Goal: Task Accomplishment & Management: Manage account settings

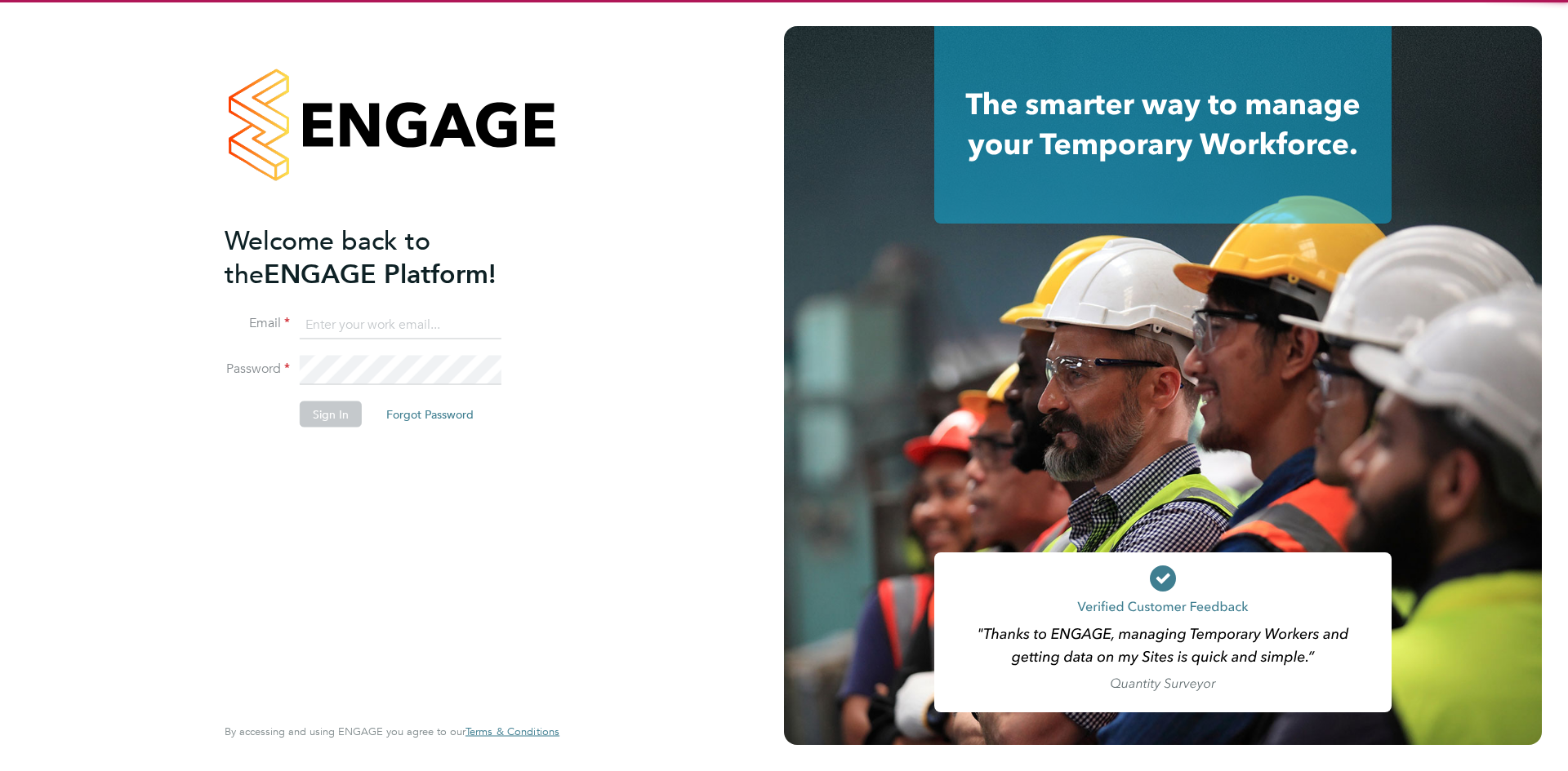
type input "catherine.arnold@torus.co.uk"
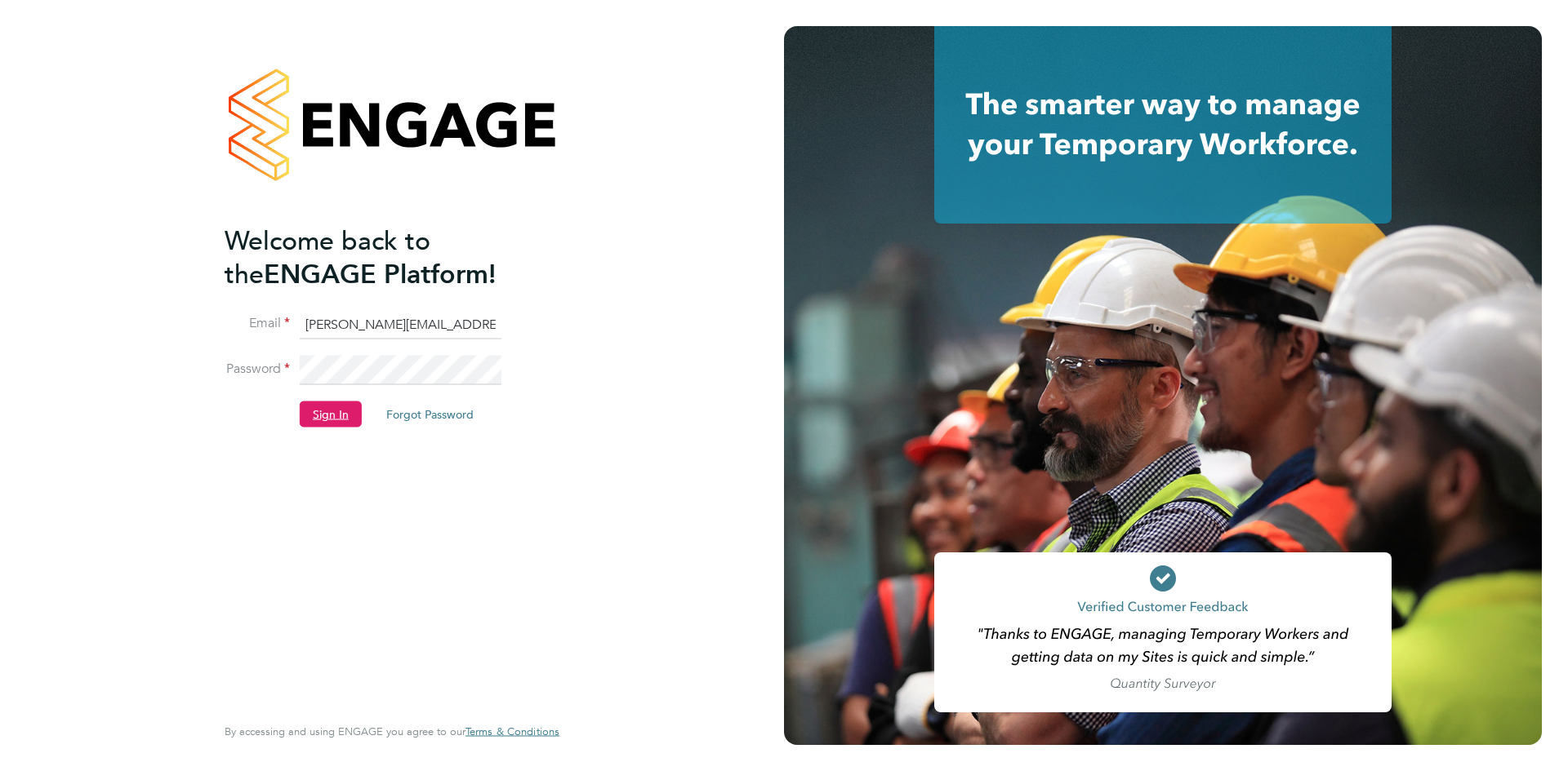
click at [332, 422] on button "Sign In" at bounding box center [331, 414] width 62 height 26
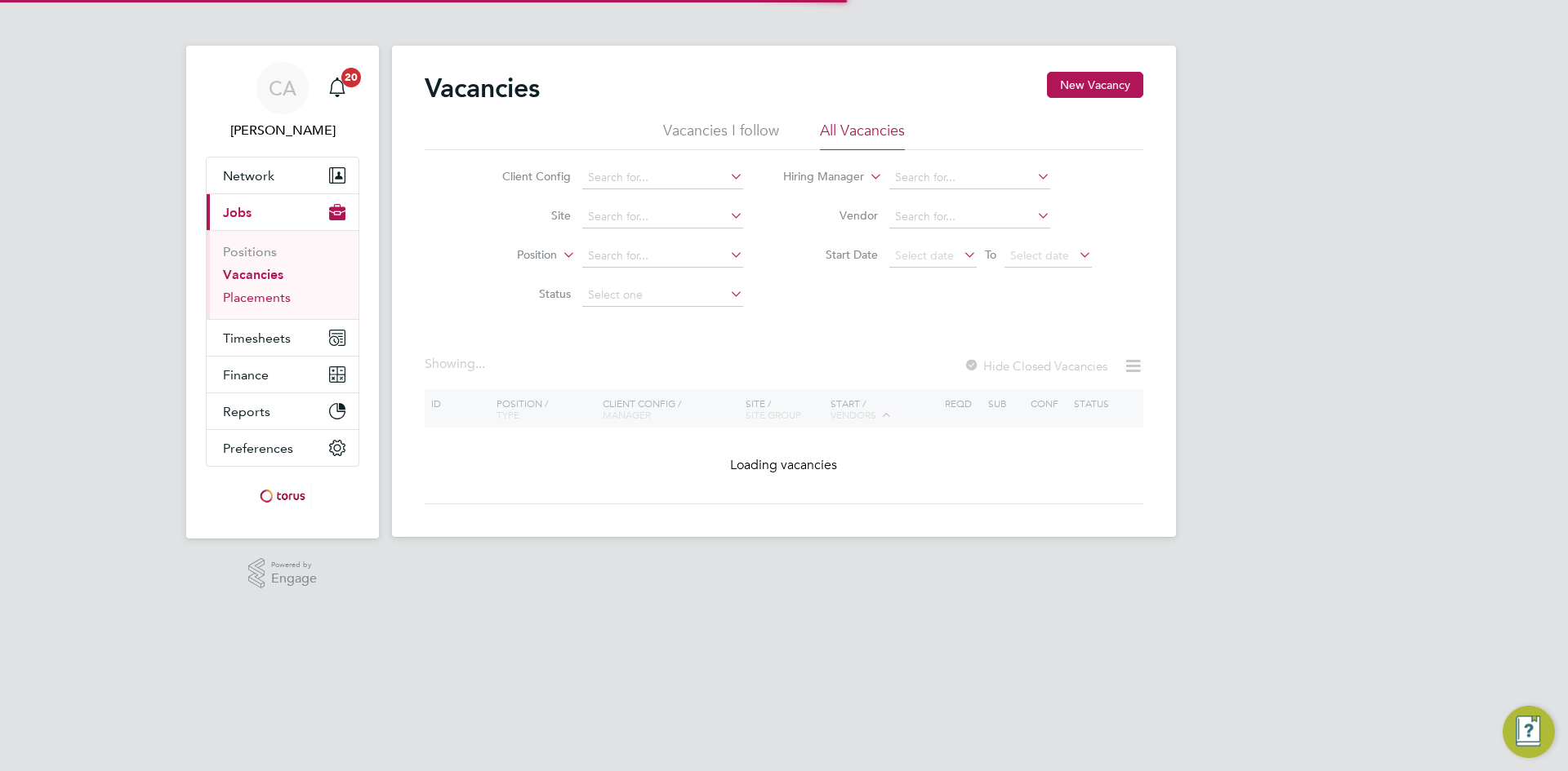
click at [260, 292] on link "Placements" at bounding box center [256, 297] width 68 height 15
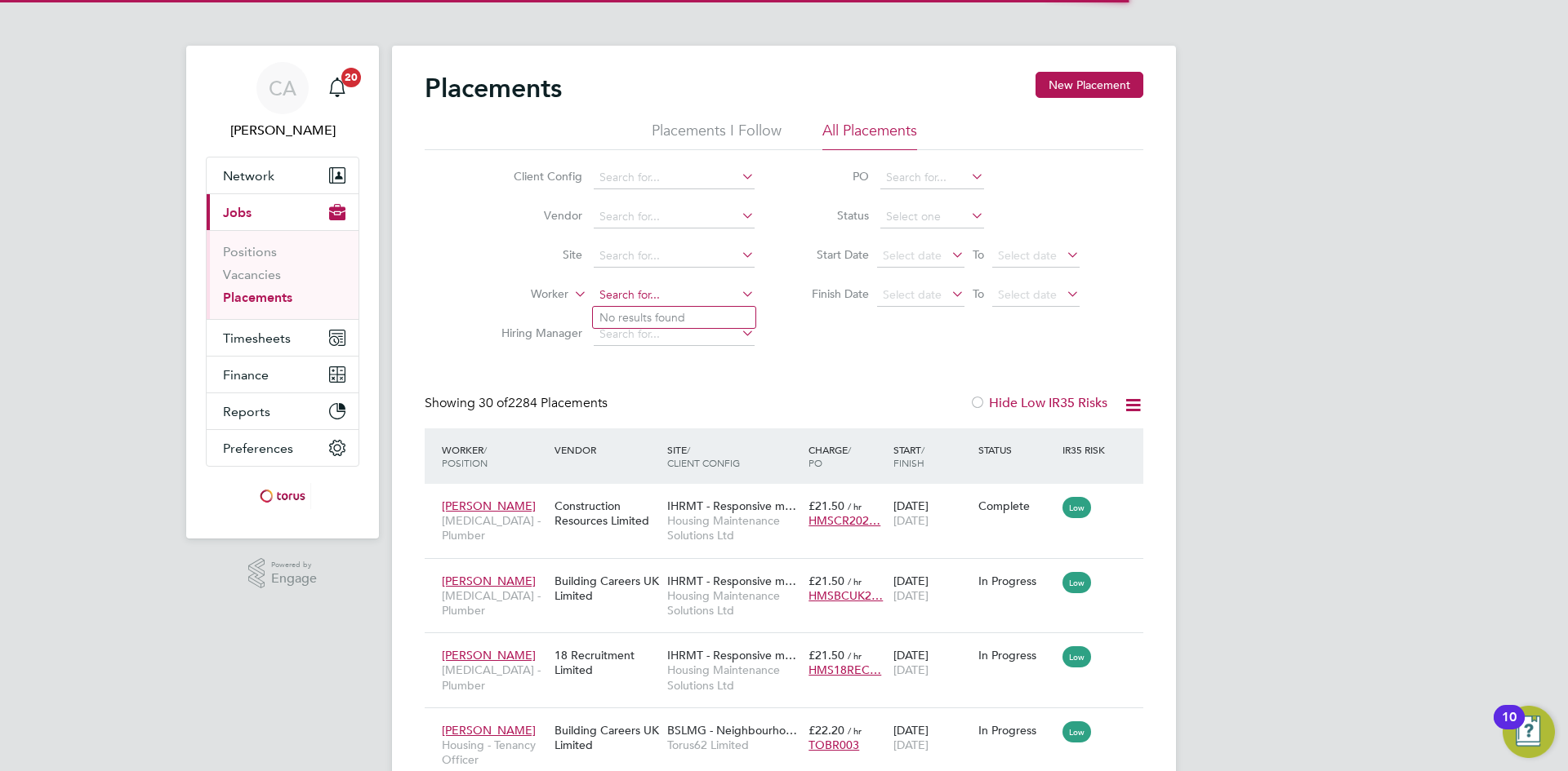
click at [649, 291] on input at bounding box center [674, 295] width 160 height 23
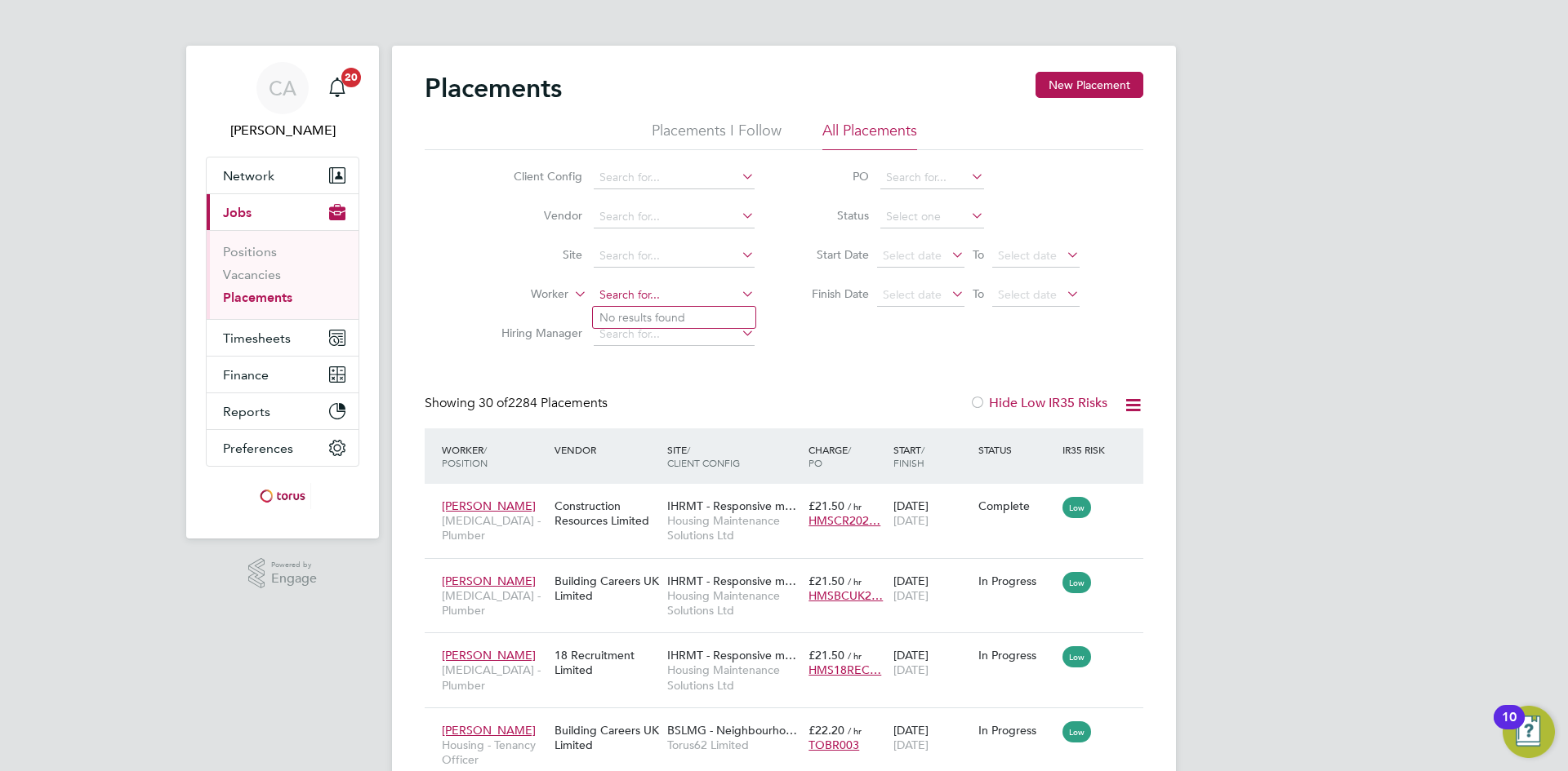
click at [651, 284] on input at bounding box center [674, 295] width 160 height 23
click at [232, 270] on link "Vacancies" at bounding box center [251, 274] width 58 height 15
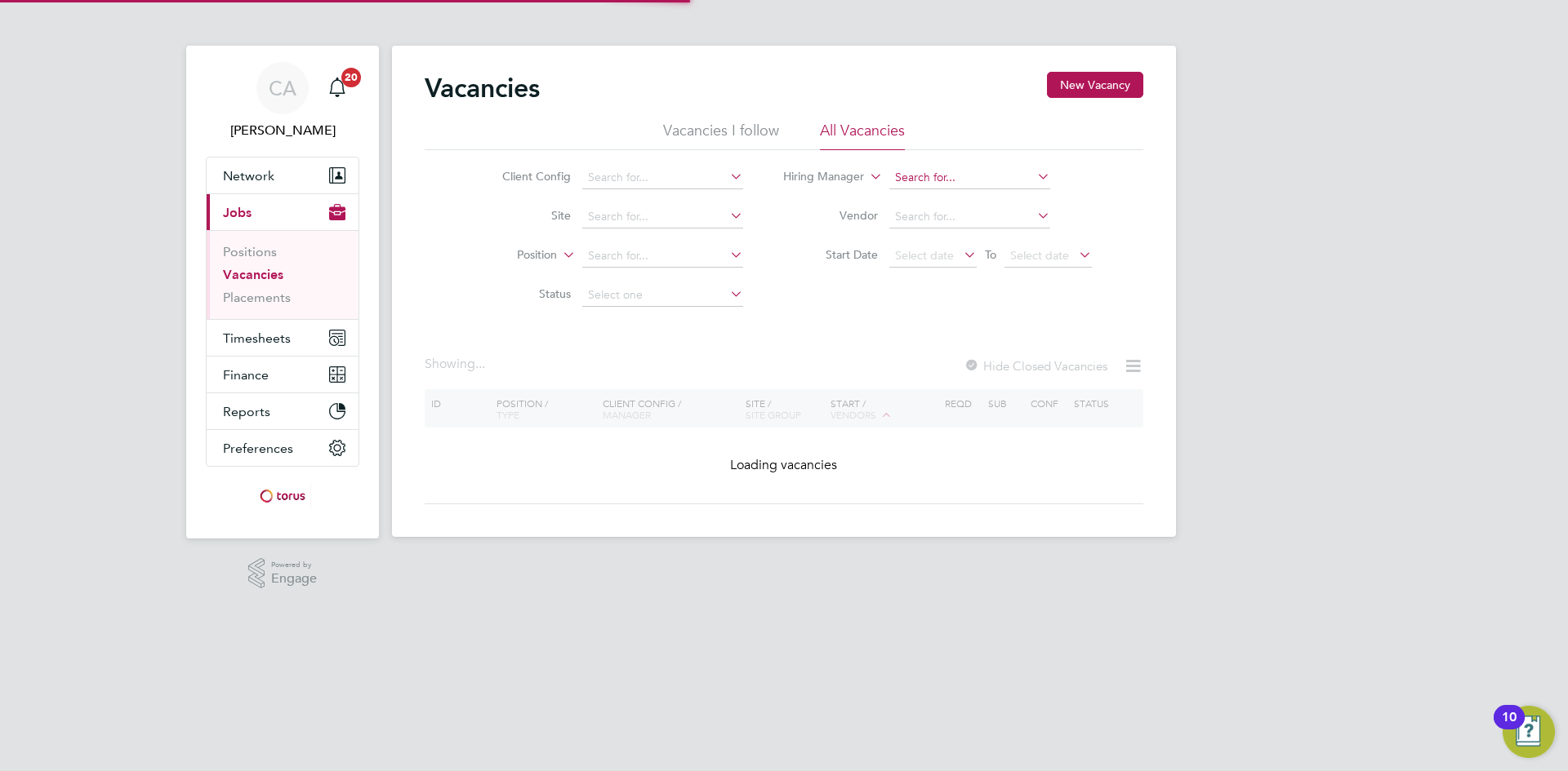
click at [910, 173] on input at bounding box center [970, 177] width 160 height 23
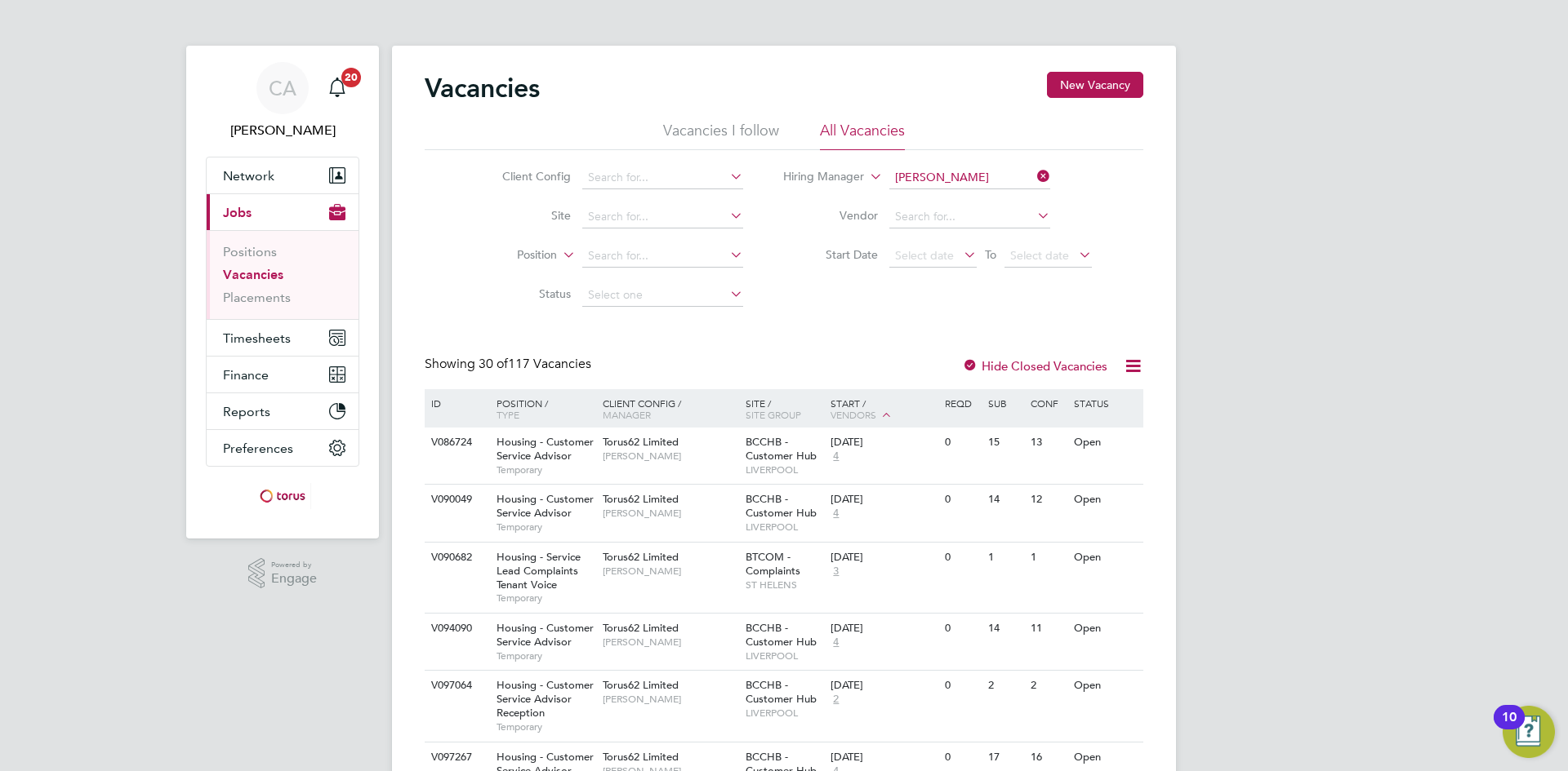
click at [969, 213] on li "[PERSON_NAME]" at bounding box center [993, 222] width 212 height 22
type input "[PERSON_NAME]"
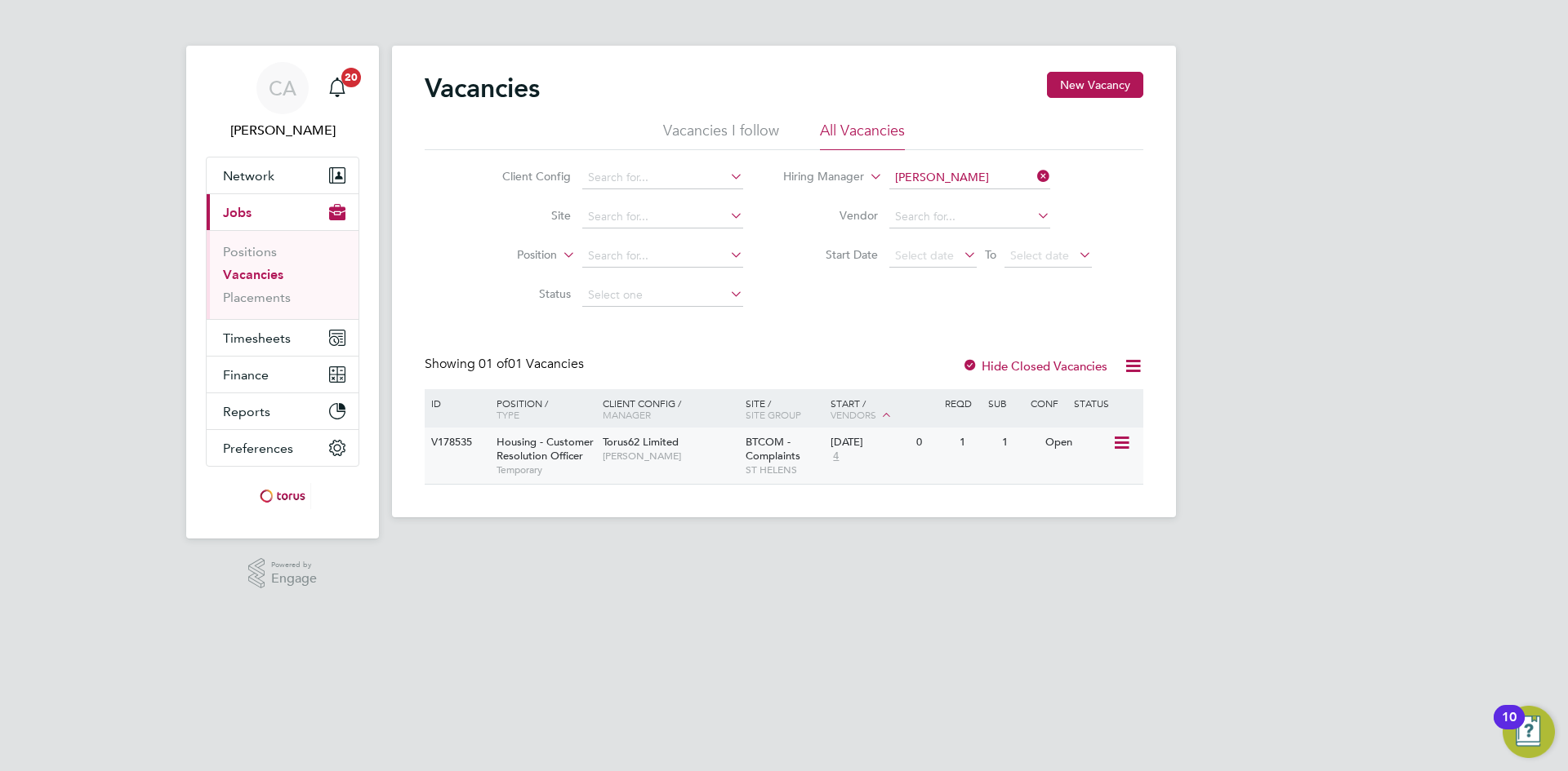
click at [733, 449] on span "[PERSON_NAME]" at bounding box center [670, 456] width 134 height 13
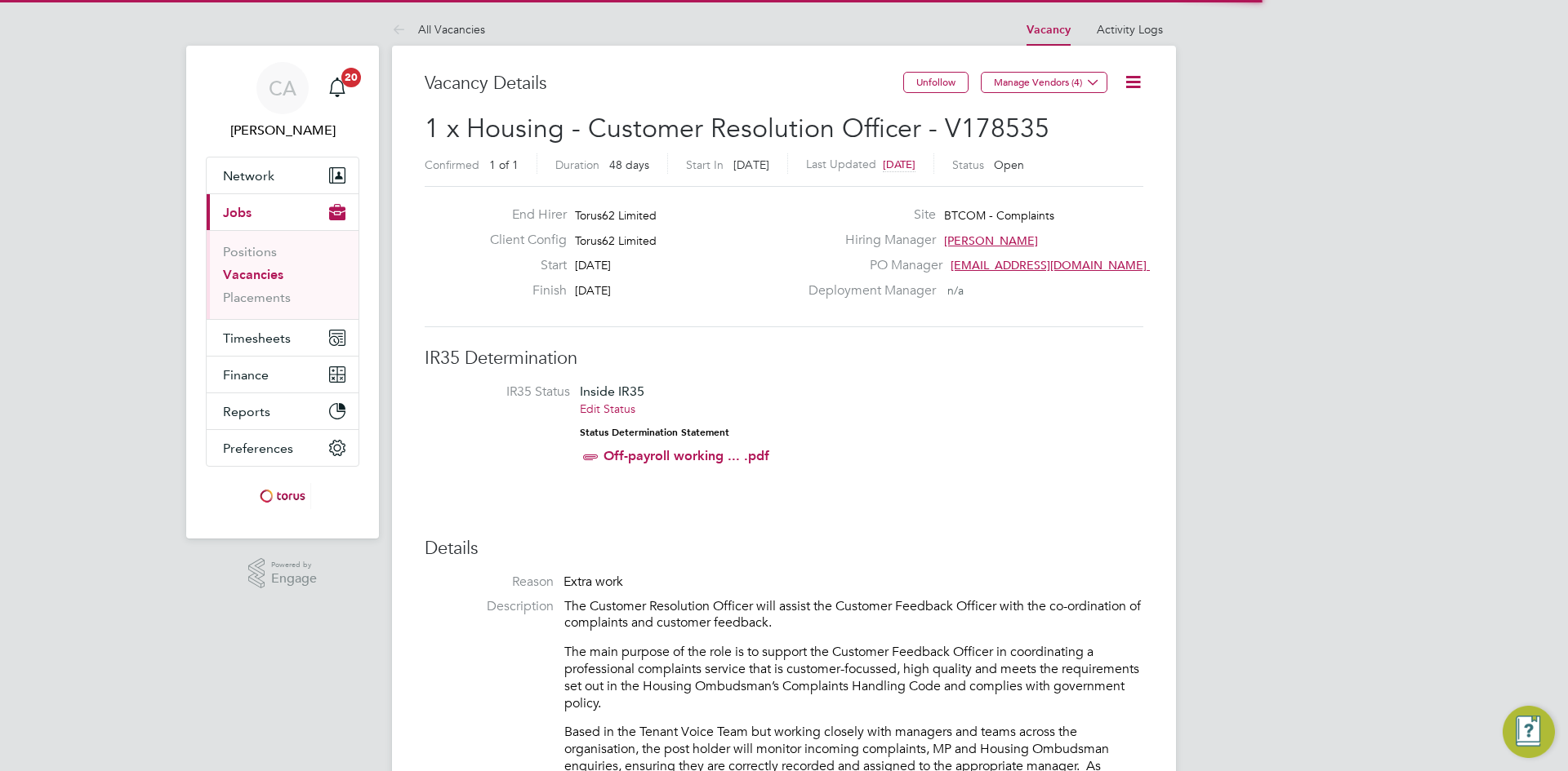
click at [1132, 87] on icon at bounding box center [1133, 82] width 21 height 21
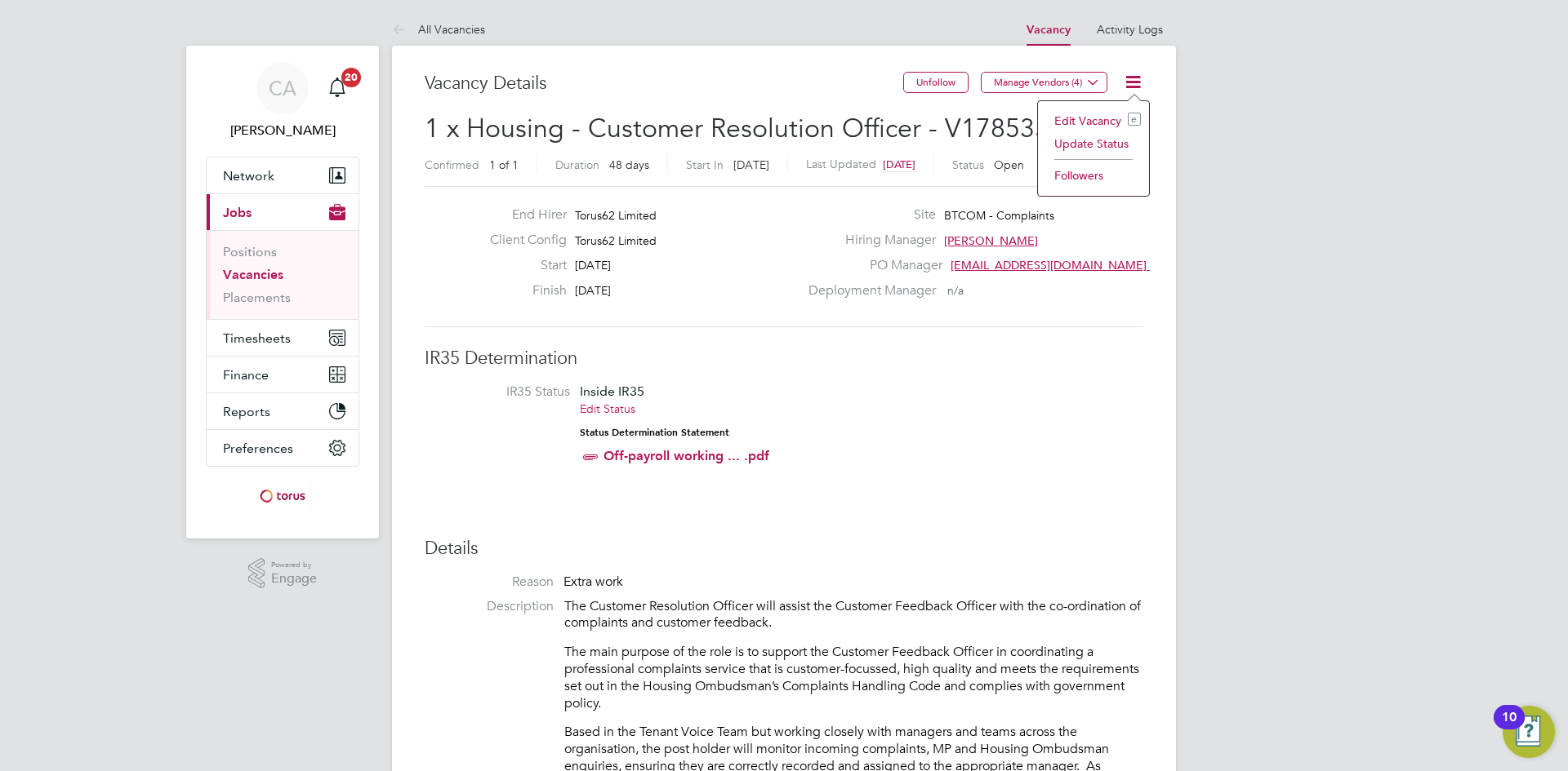
click at [1099, 121] on li "Edit Vacancy e" at bounding box center [1093, 120] width 95 height 23
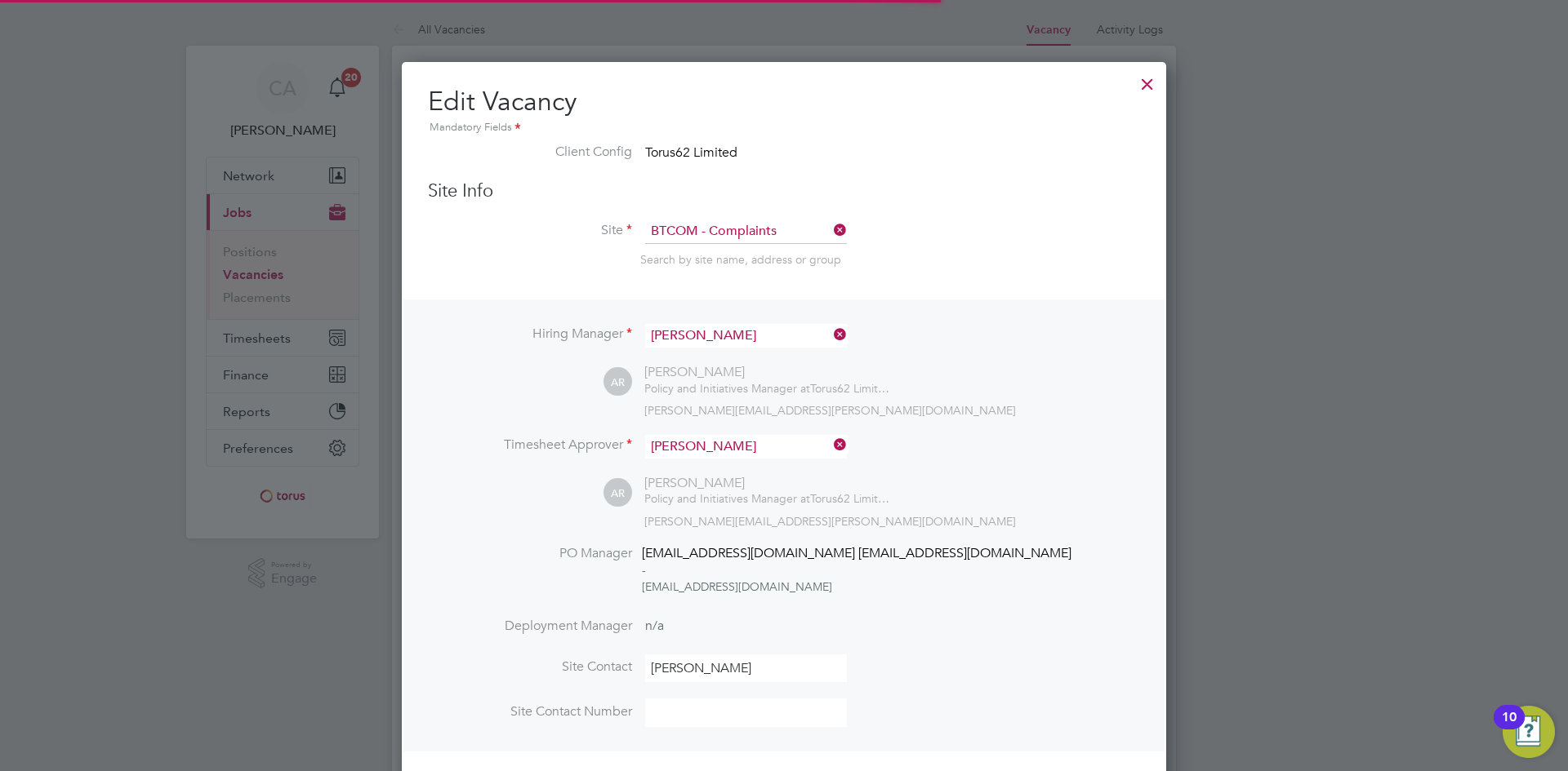
scroll to position [2018, 765]
click at [830, 329] on icon at bounding box center [830, 334] width 0 height 23
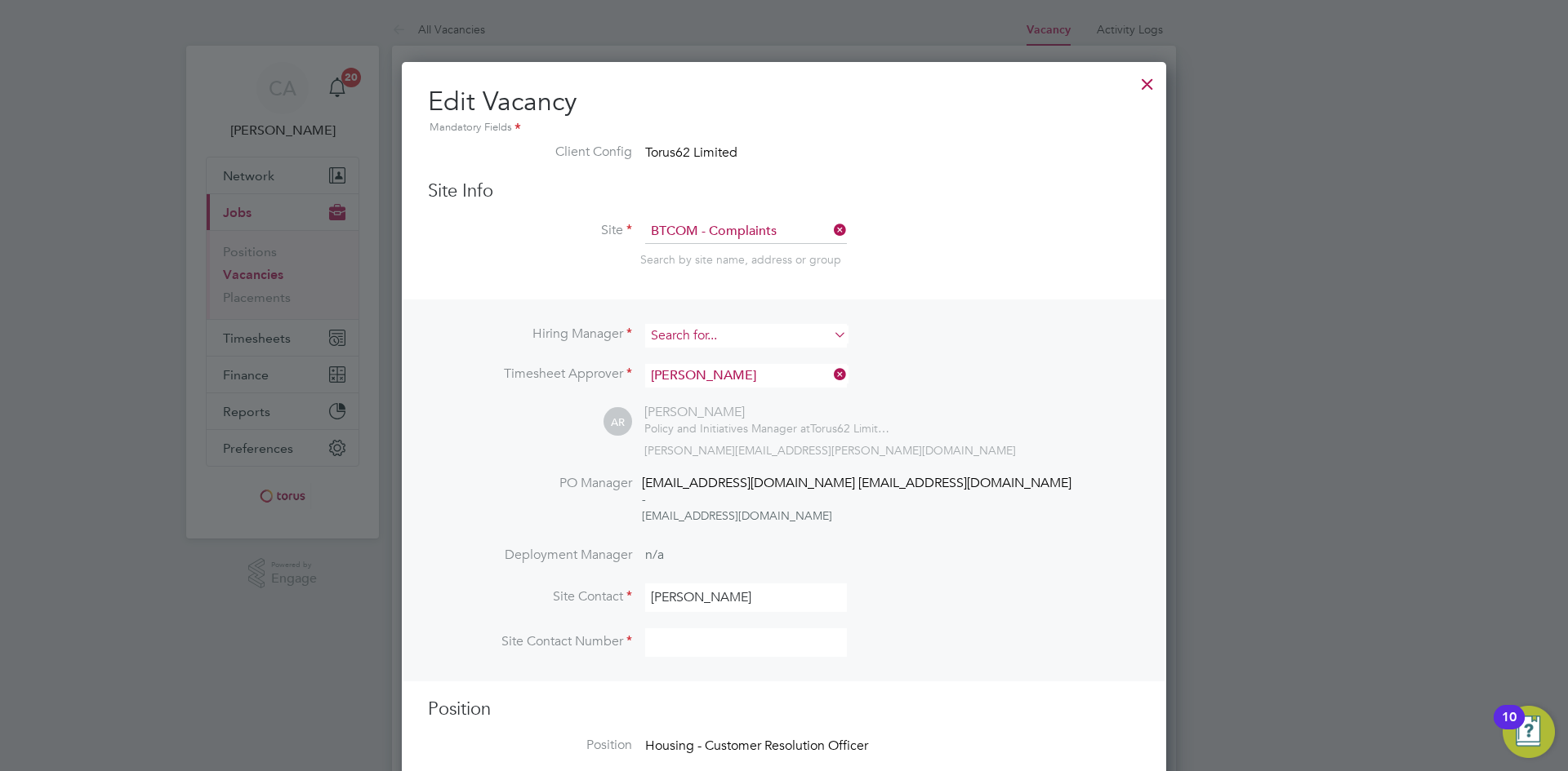
click at [779, 339] on input at bounding box center [746, 336] width 202 height 23
click at [745, 359] on li "Emm a Roberts" at bounding box center [746, 358] width 204 height 22
type input "Emma Roberts"
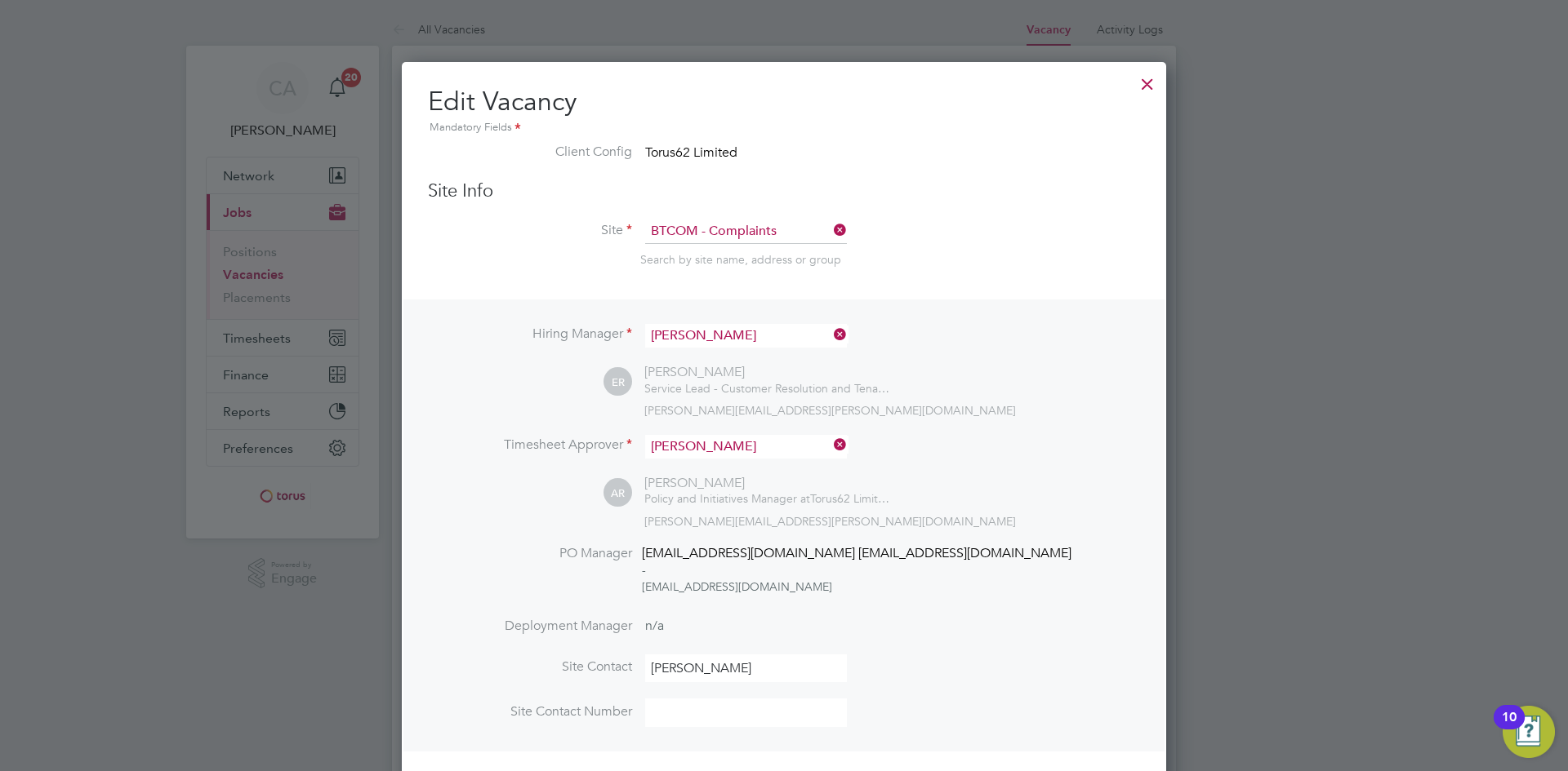
click at [830, 446] on icon at bounding box center [830, 444] width 0 height 23
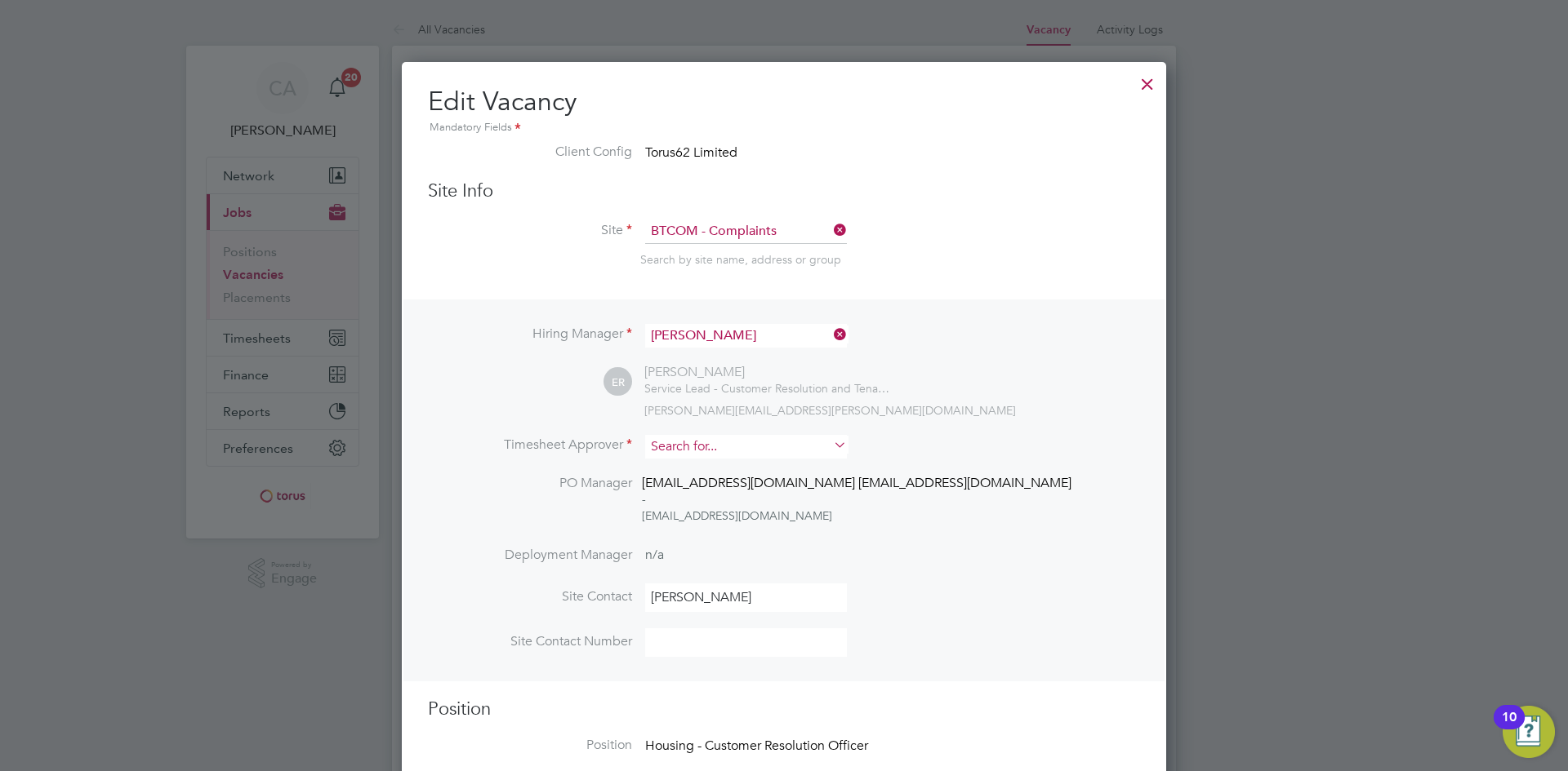
click at [781, 440] on input at bounding box center [746, 447] width 202 height 23
click at [763, 467] on li "Emm a Roberts" at bounding box center [746, 470] width 204 height 22
type input "Emma Roberts"
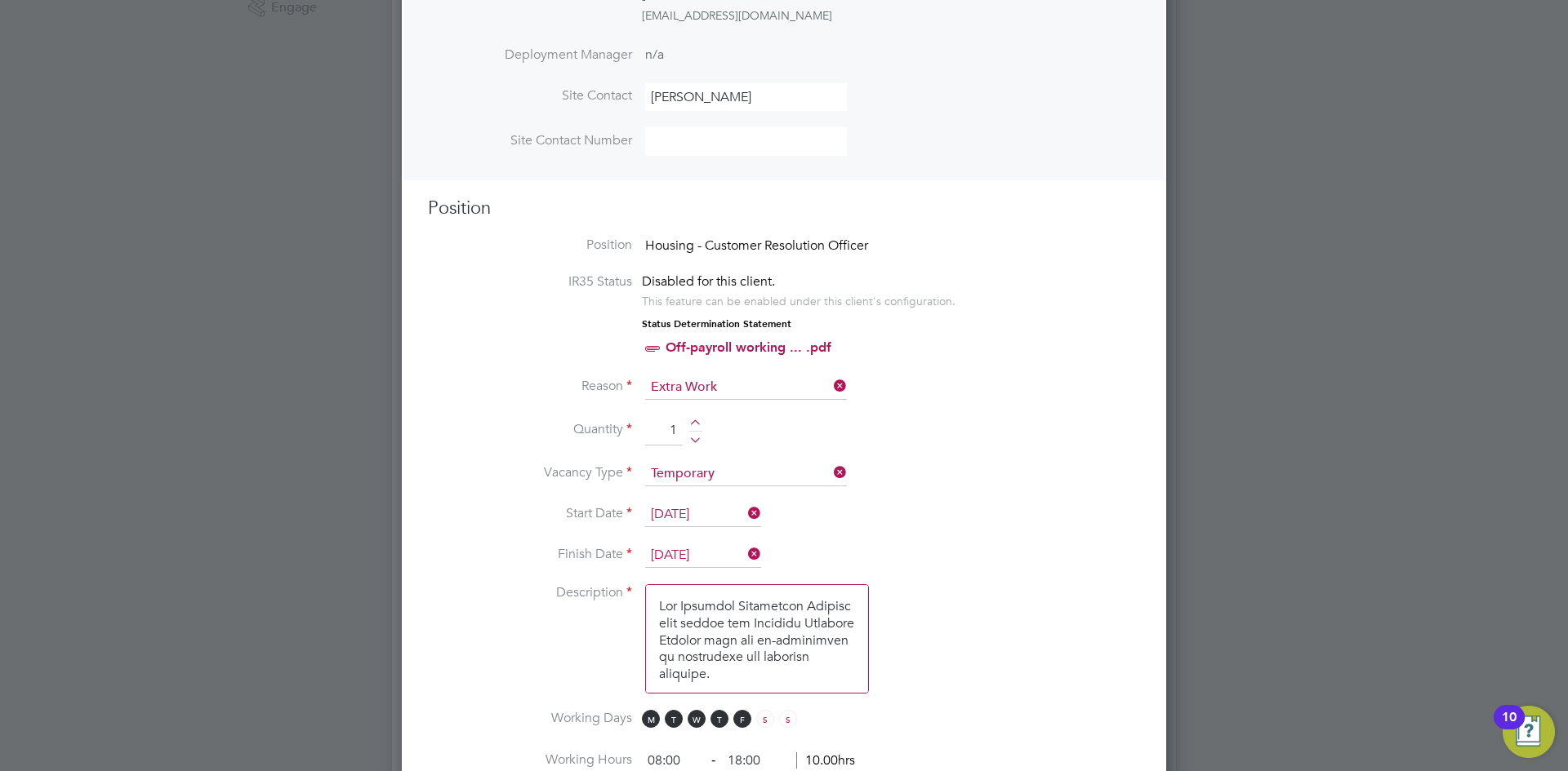
drag, startPoint x: 782, startPoint y: 99, endPoint x: 586, endPoint y: 92, distance: 196.1
click at [586, 92] on li "Site Contact Ann-Marie Robertson" at bounding box center [784, 105] width 712 height 45
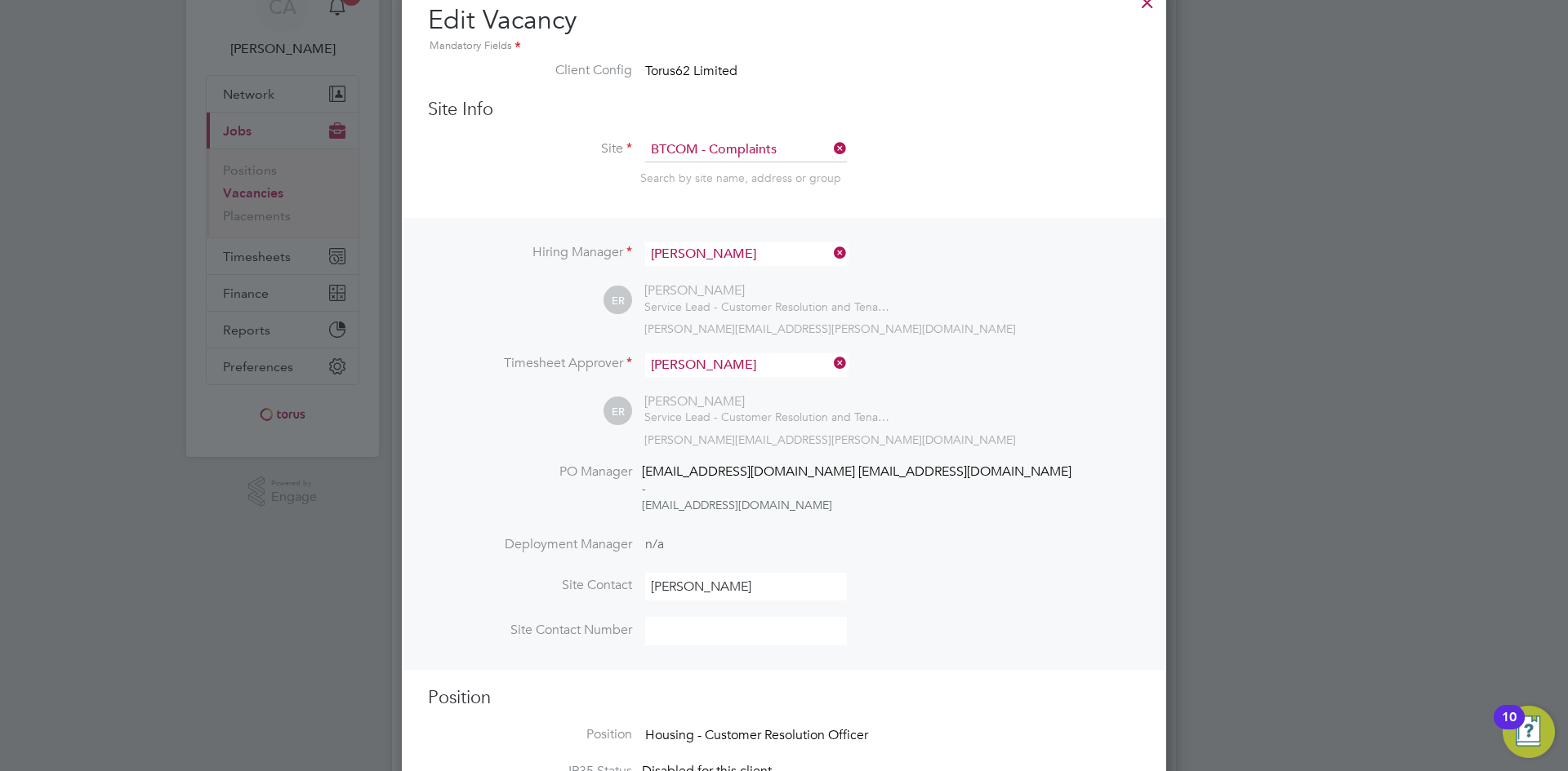
type input "Emma Roberts"
click at [830, 370] on icon at bounding box center [830, 363] width 0 height 23
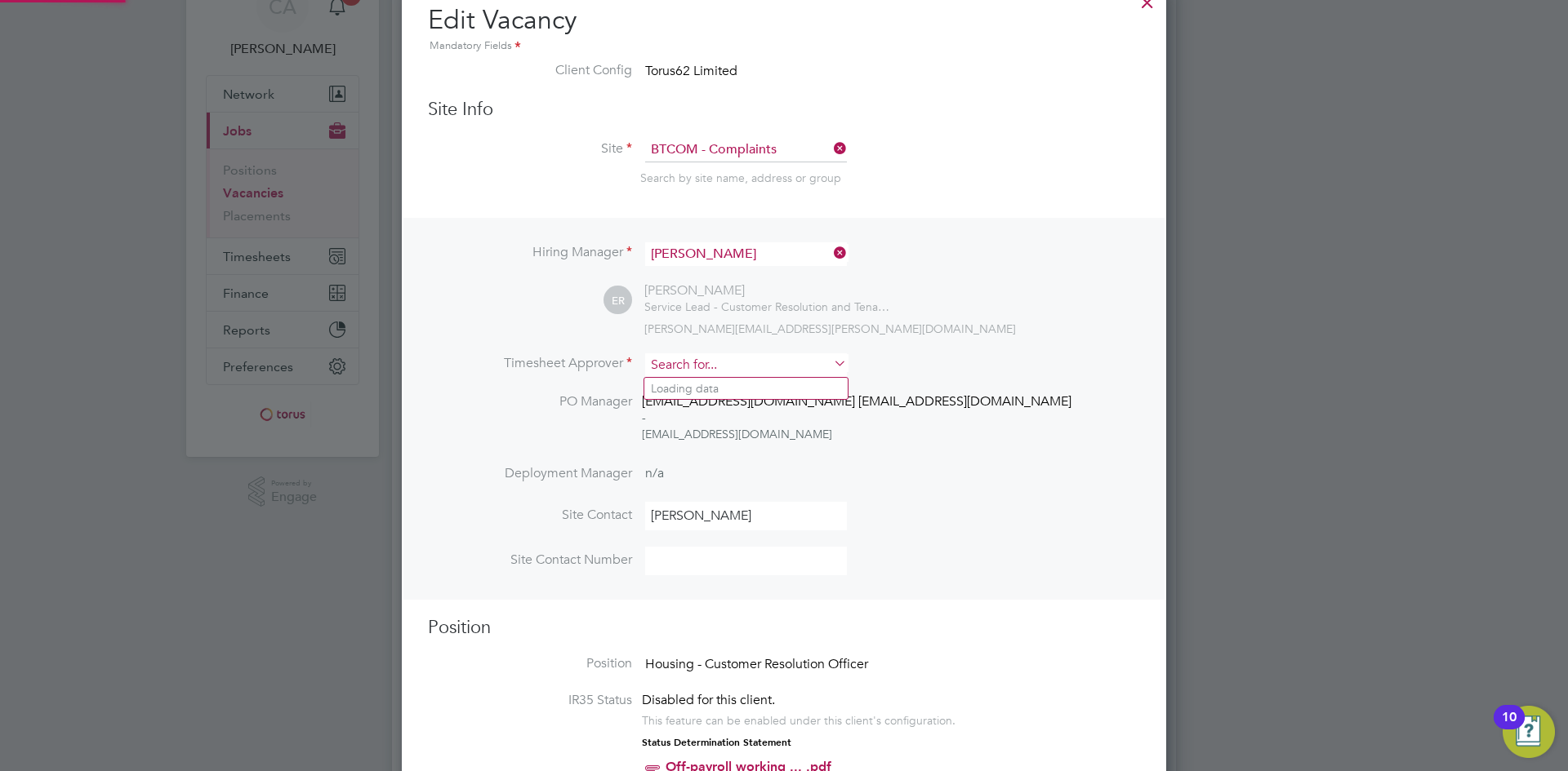
click at [777, 363] on input at bounding box center [746, 365] width 202 height 23
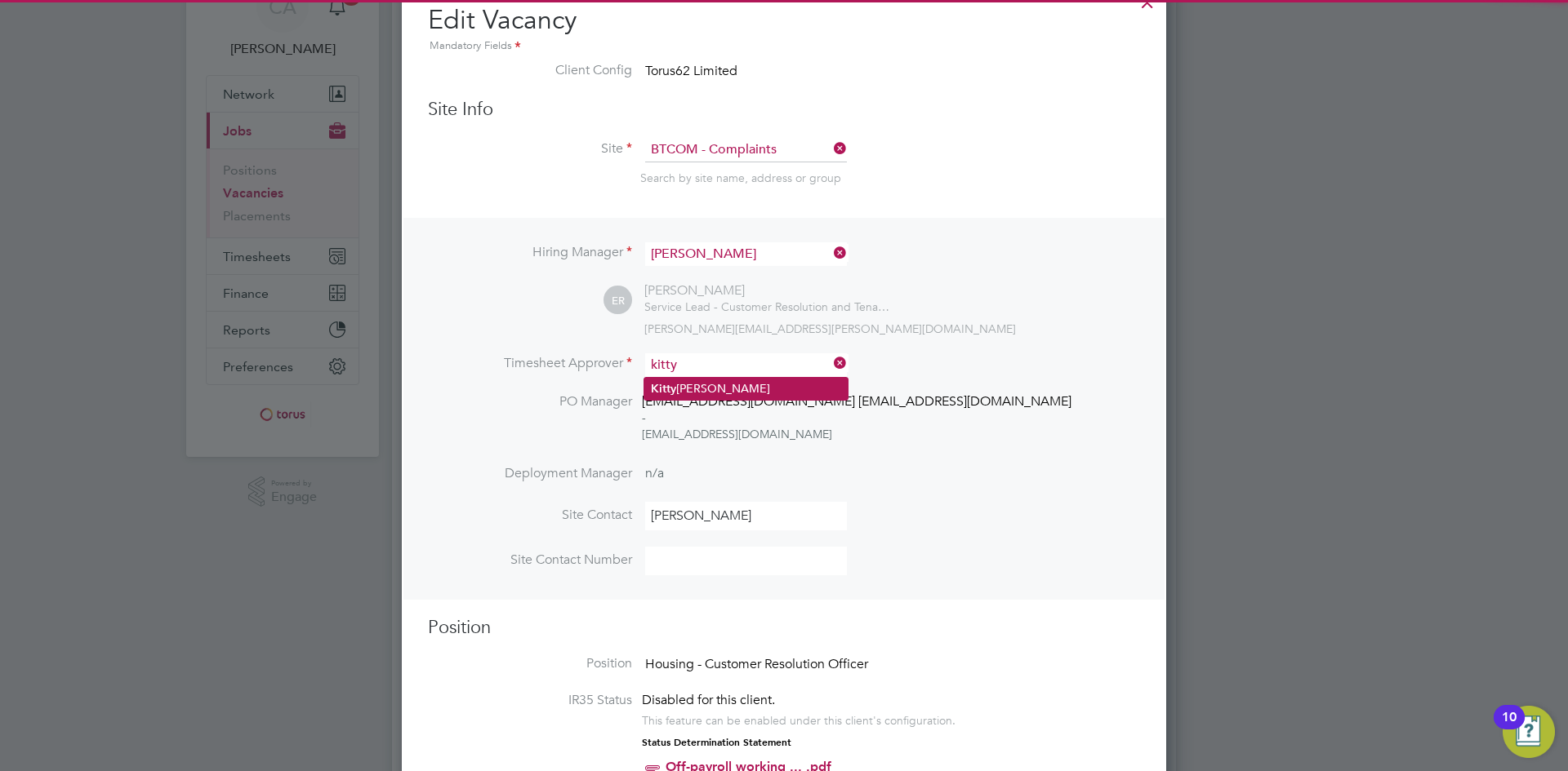
click at [766, 378] on li "Kitty Wong" at bounding box center [746, 389] width 204 height 22
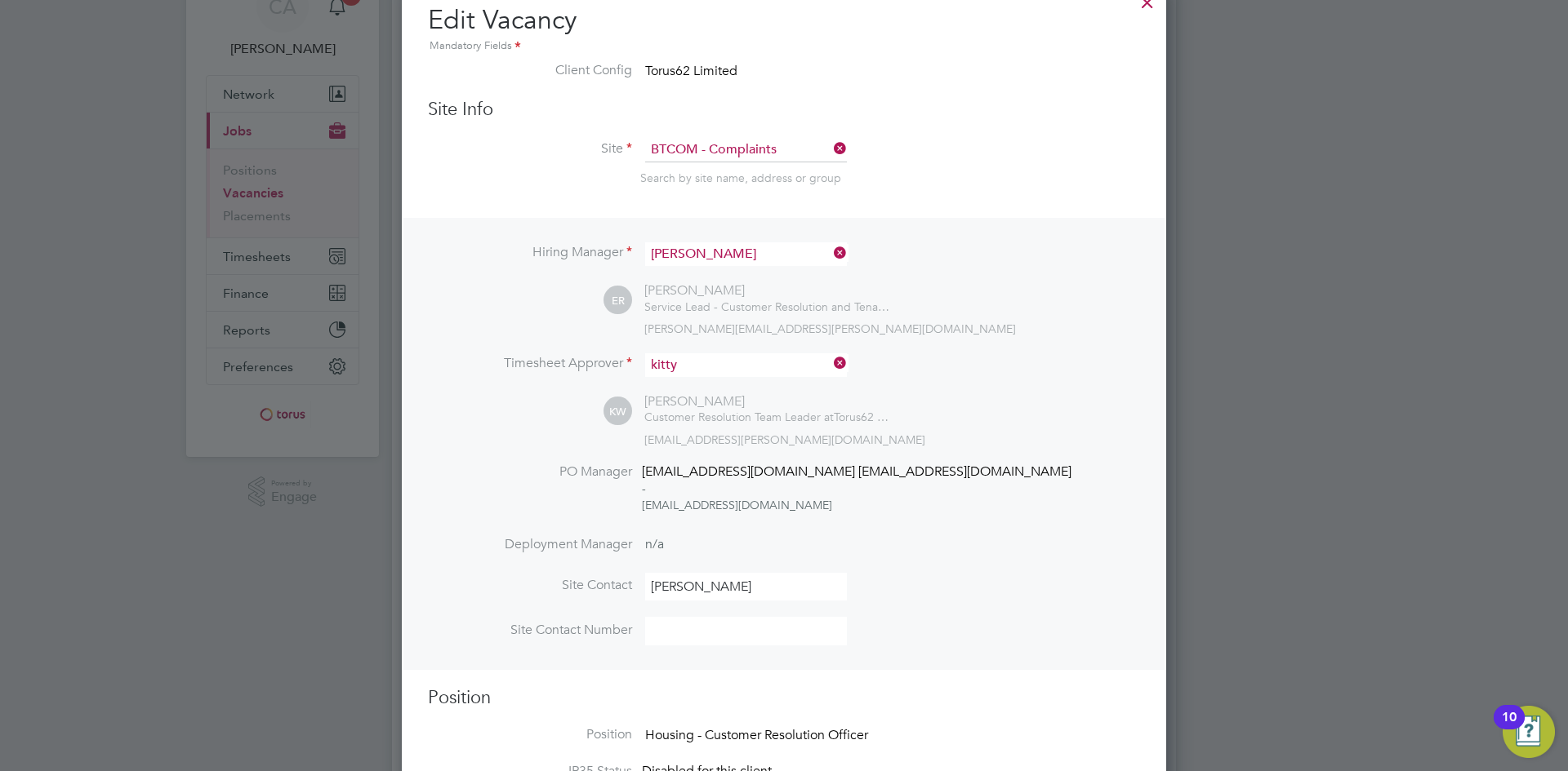
type input "Kitty Wong"
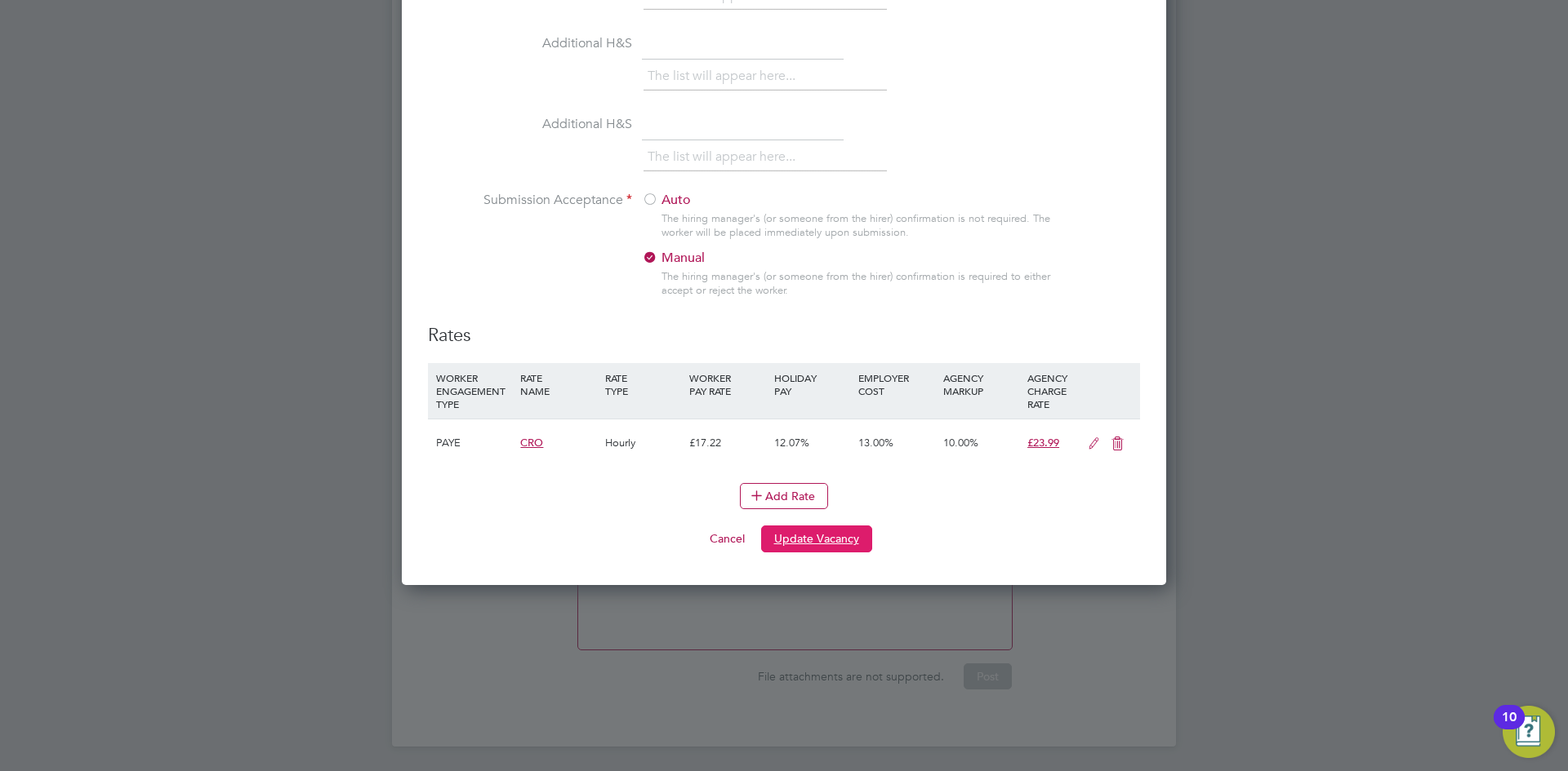
click at [843, 539] on button "Update Vacancy" at bounding box center [816, 538] width 111 height 26
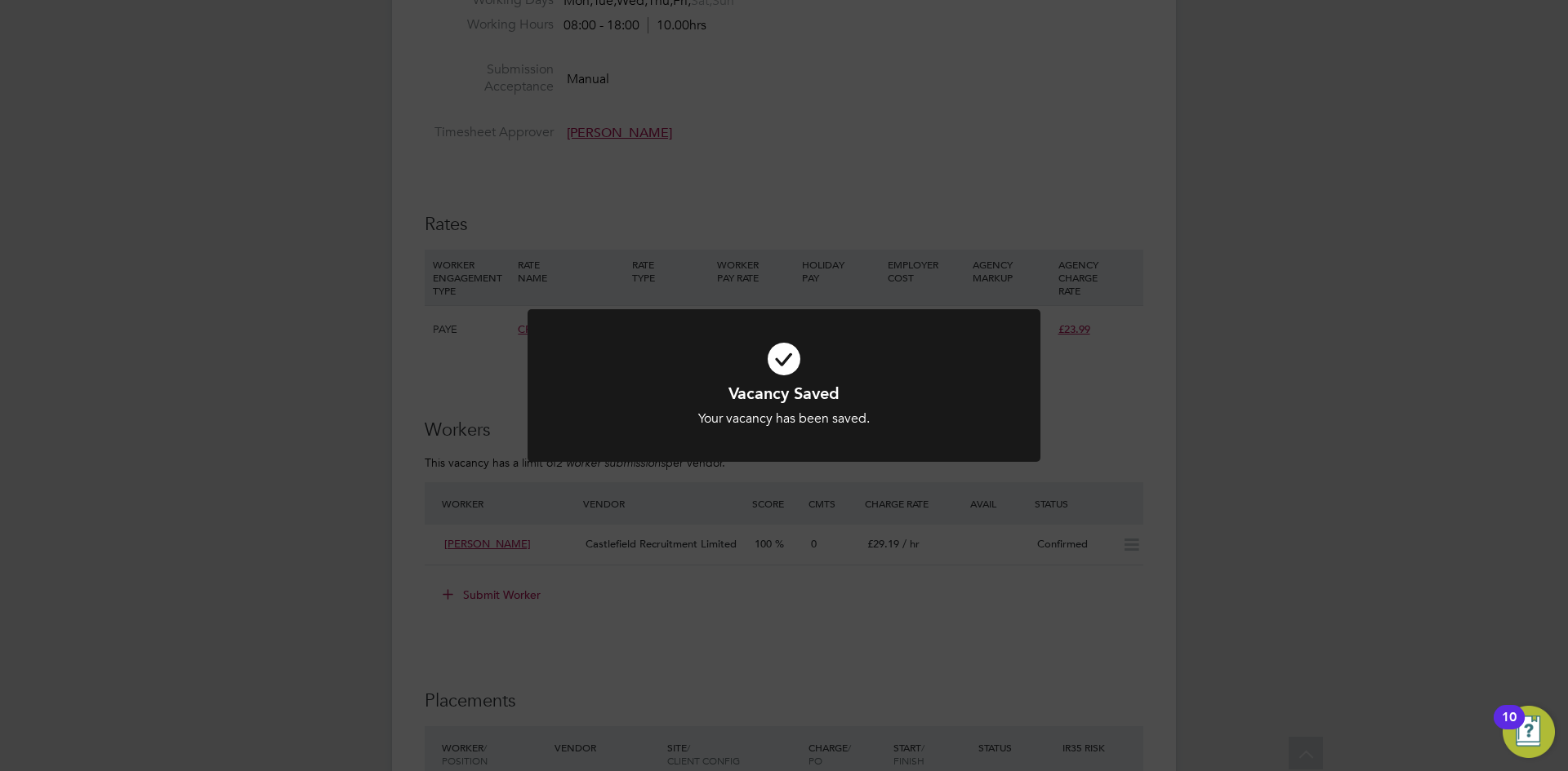
click at [831, 629] on div "Vacancy Saved Your vacancy has been saved. Cancel Okay" at bounding box center [784, 386] width 1568 height 771
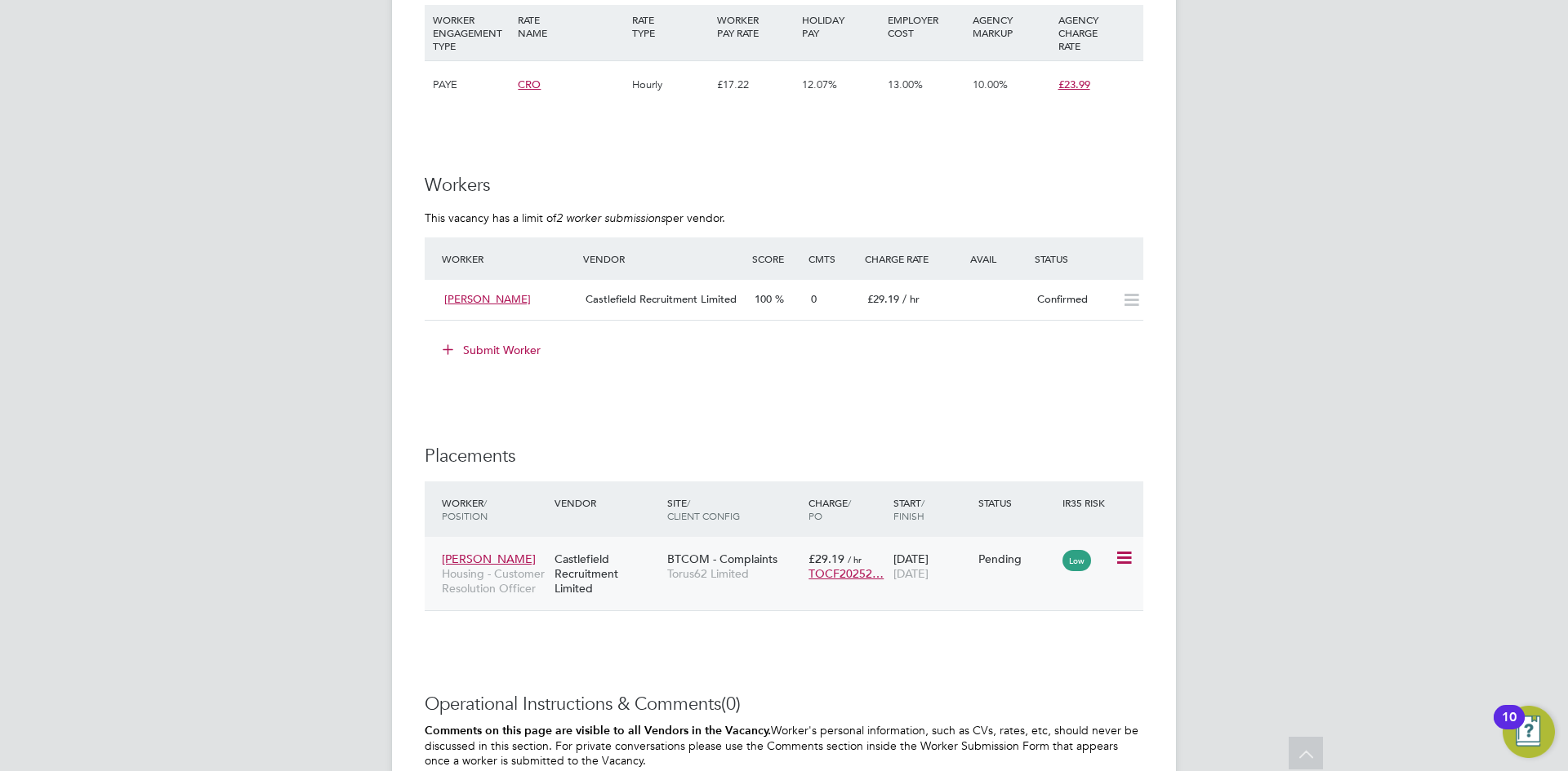
click at [578, 563] on div "Castlefield Recruitment Limited" at bounding box center [606, 574] width 113 height 61
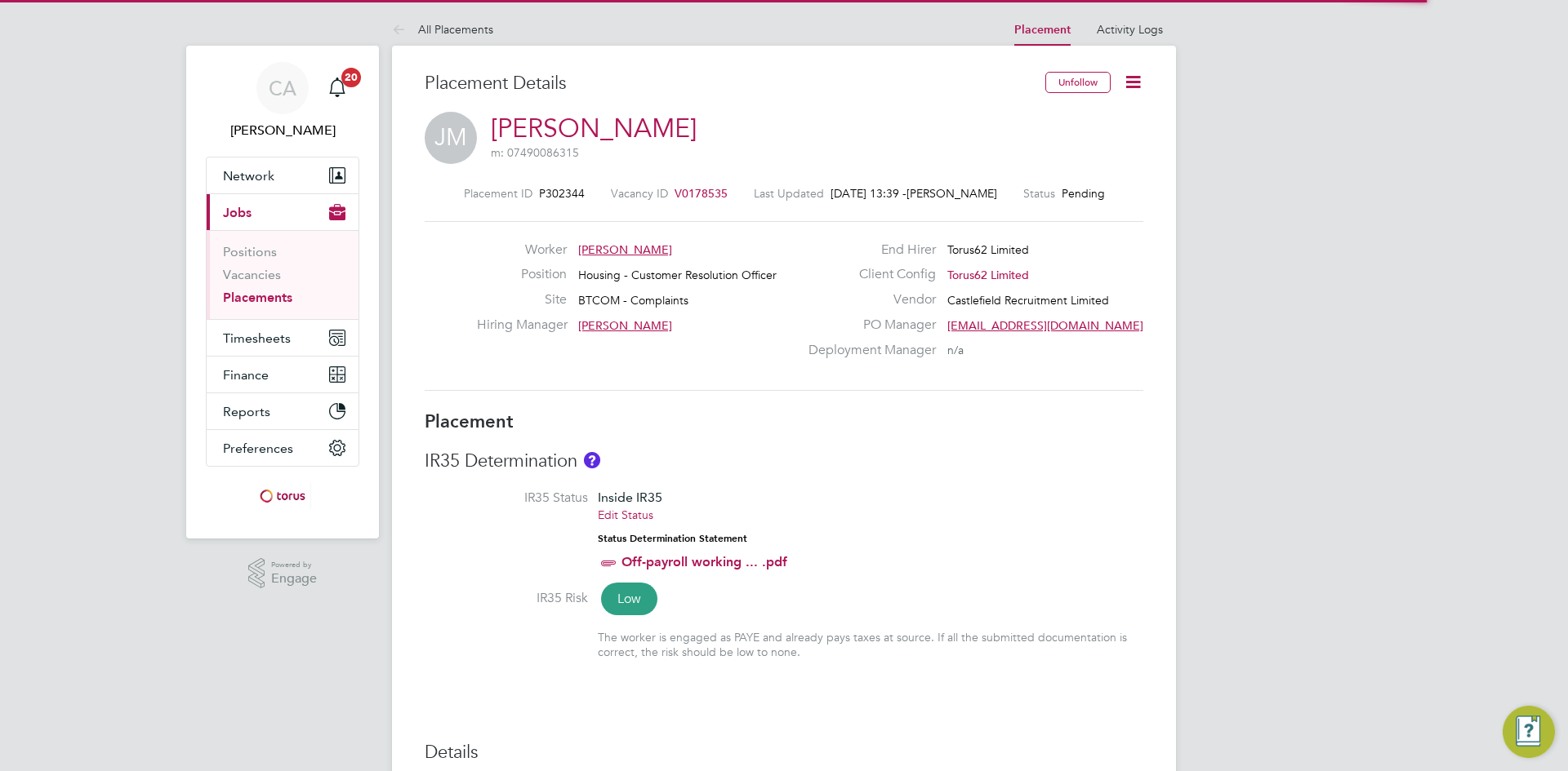
click at [1129, 80] on icon at bounding box center [1133, 82] width 21 height 21
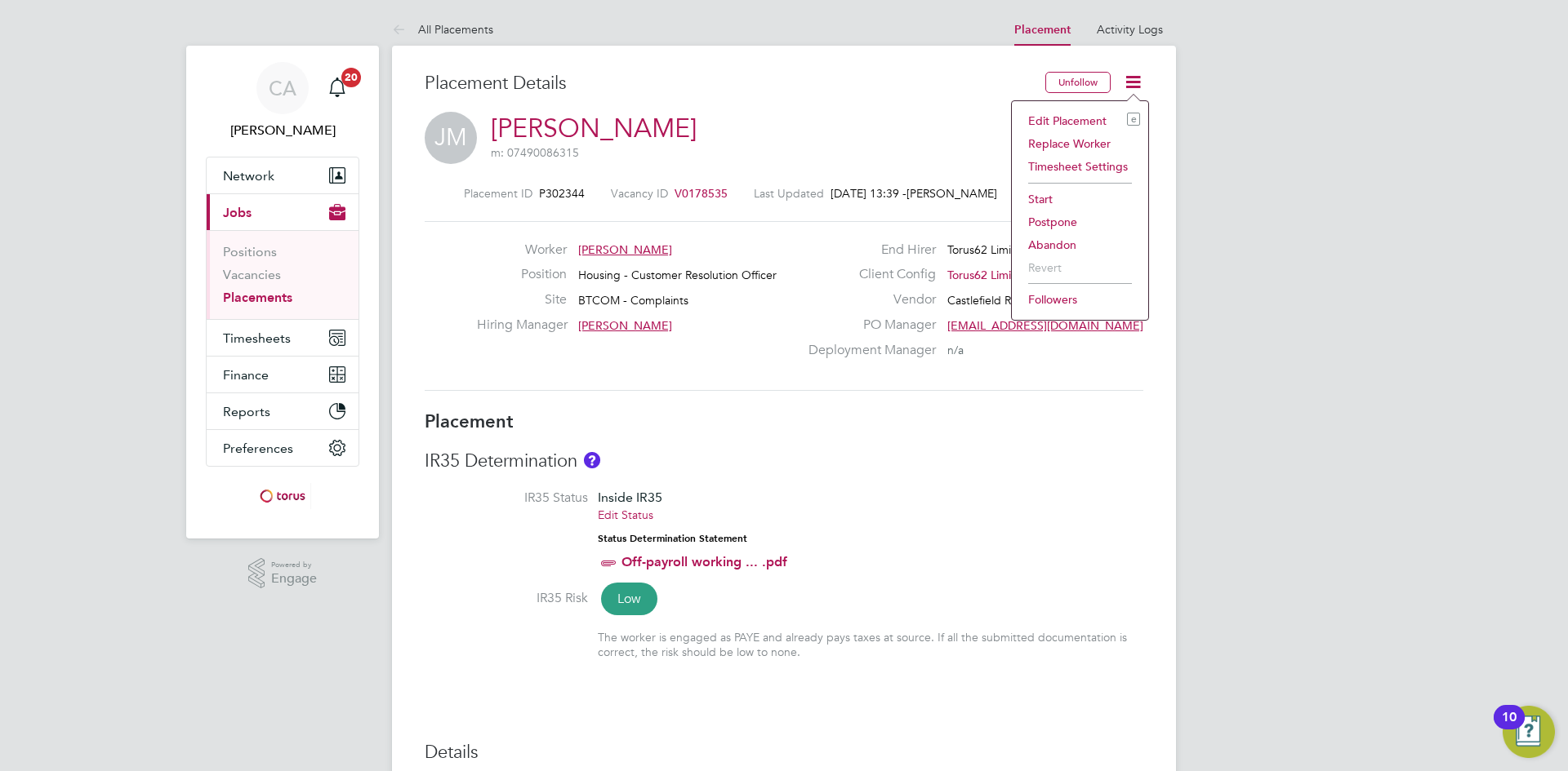
click at [1097, 113] on li "Edit Placement e" at bounding box center [1080, 120] width 120 height 23
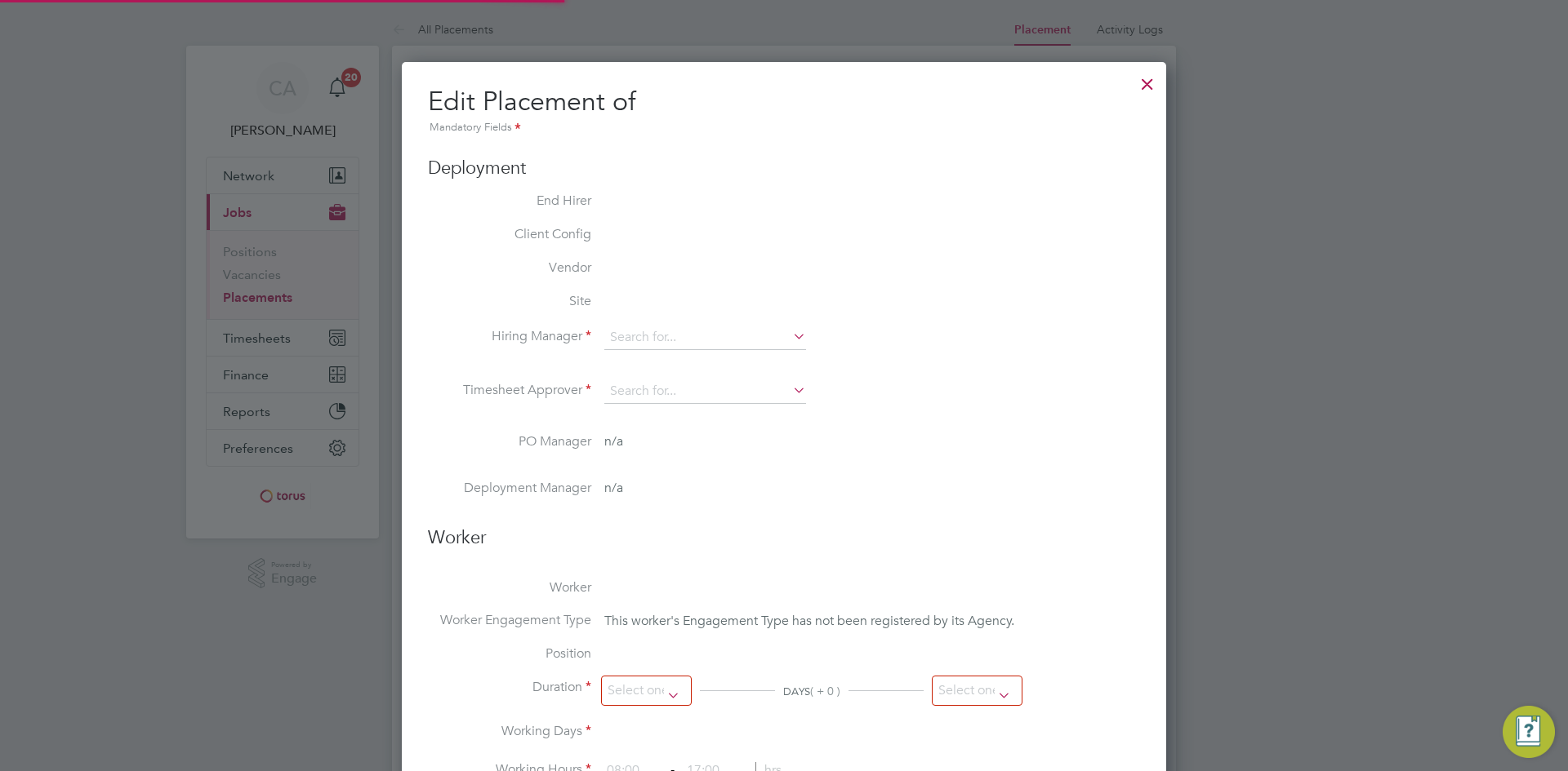
type input "[PERSON_NAME]"
type input "[DATE]"
type input "08:00"
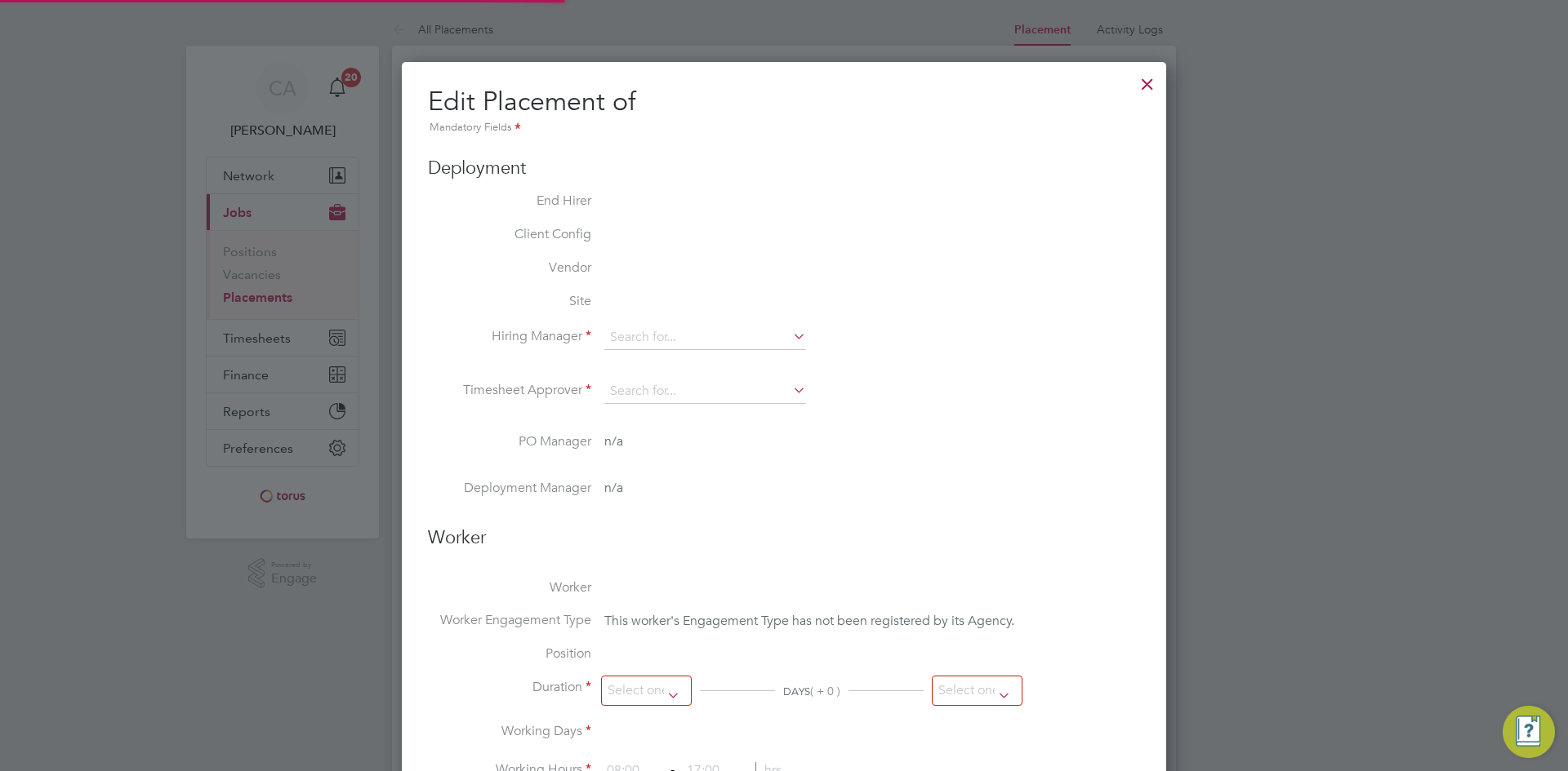
type input "18:00"
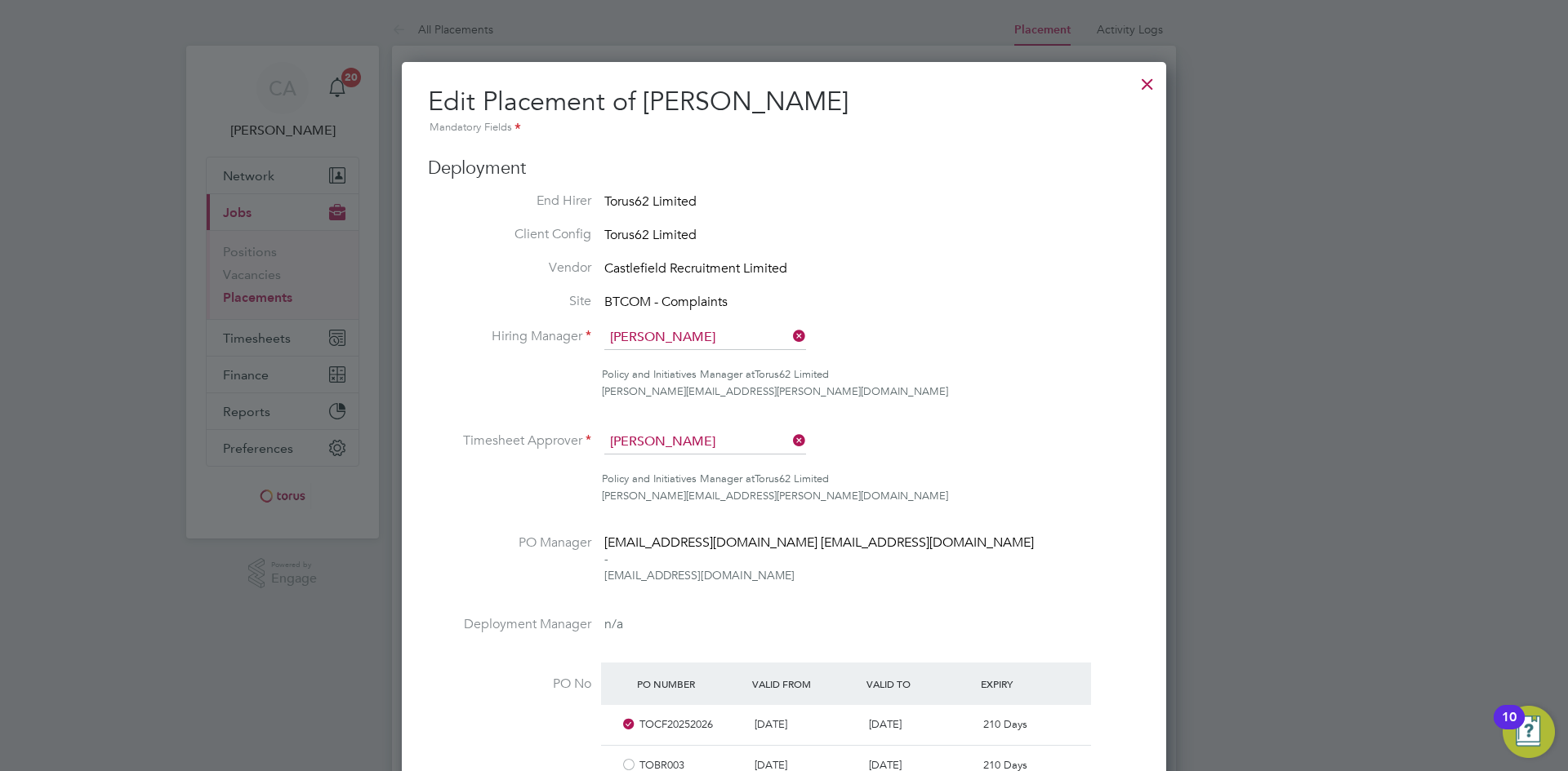
click at [789, 329] on icon at bounding box center [789, 336] width 0 height 23
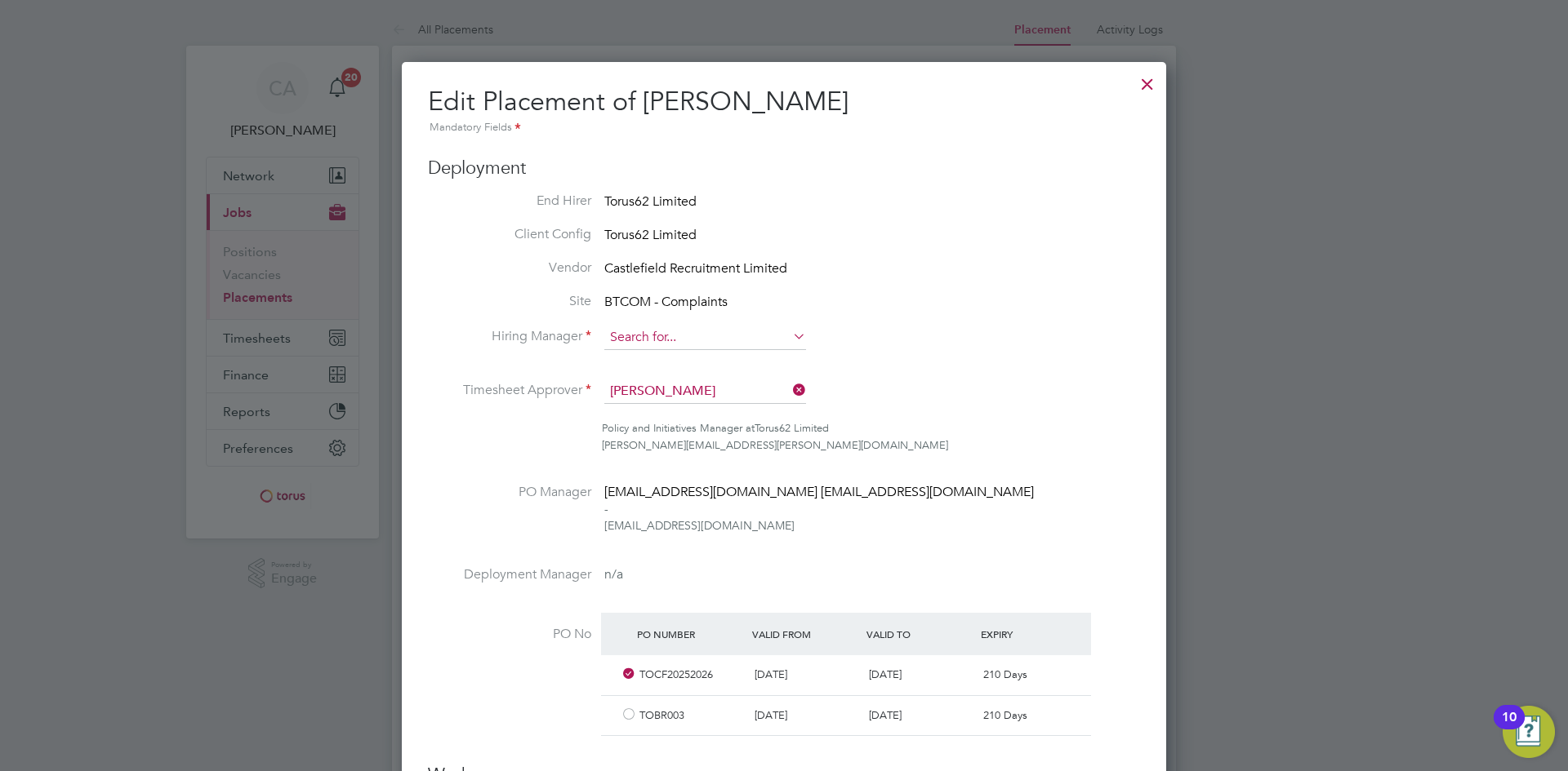
click at [765, 331] on input at bounding box center [705, 338] width 202 height 24
click at [718, 362] on li "Emm a Roberts" at bounding box center [706, 361] width 204 height 22
type input "Emma Roberts"
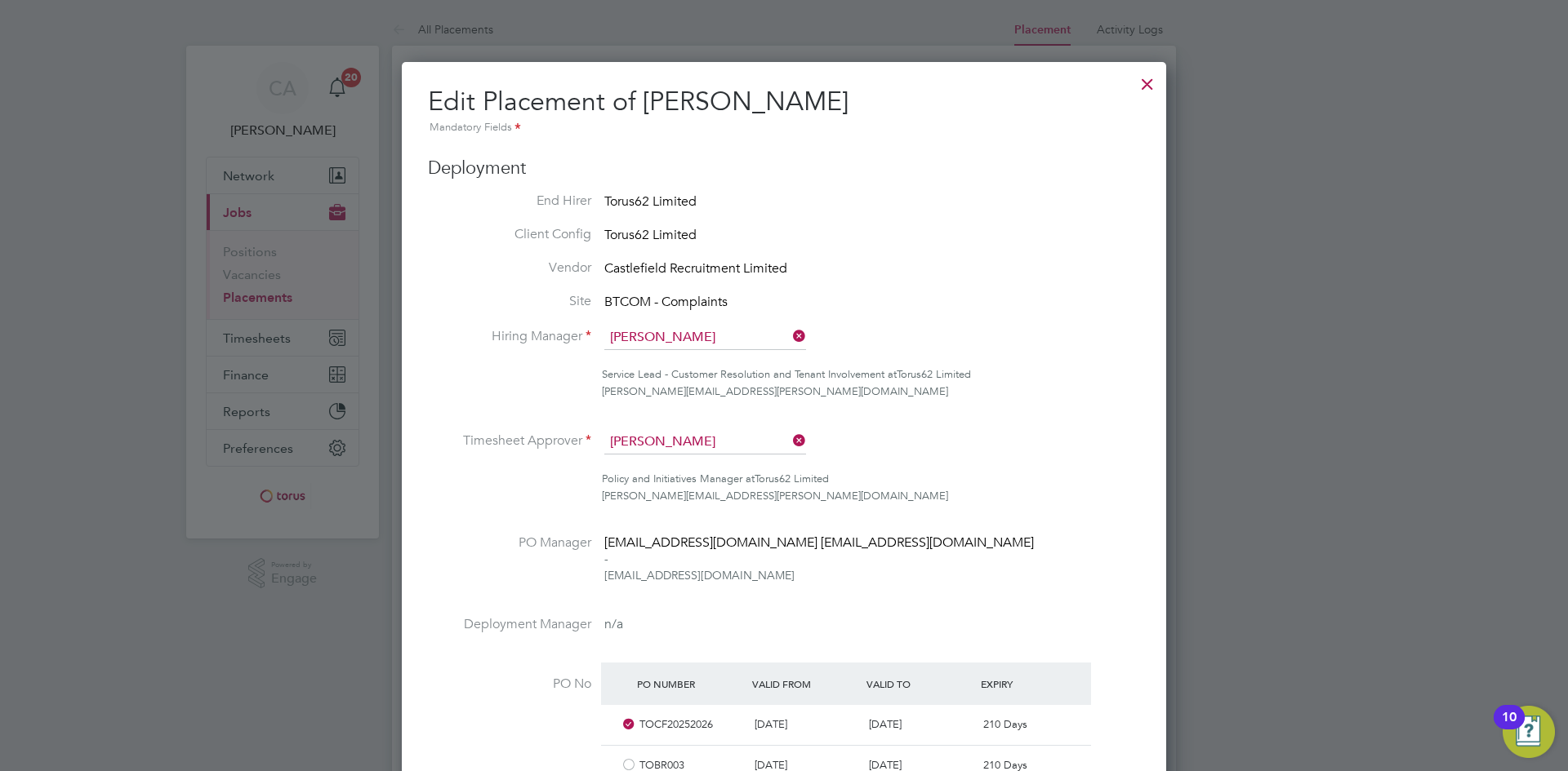
click at [789, 442] on icon at bounding box center [789, 440] width 0 height 23
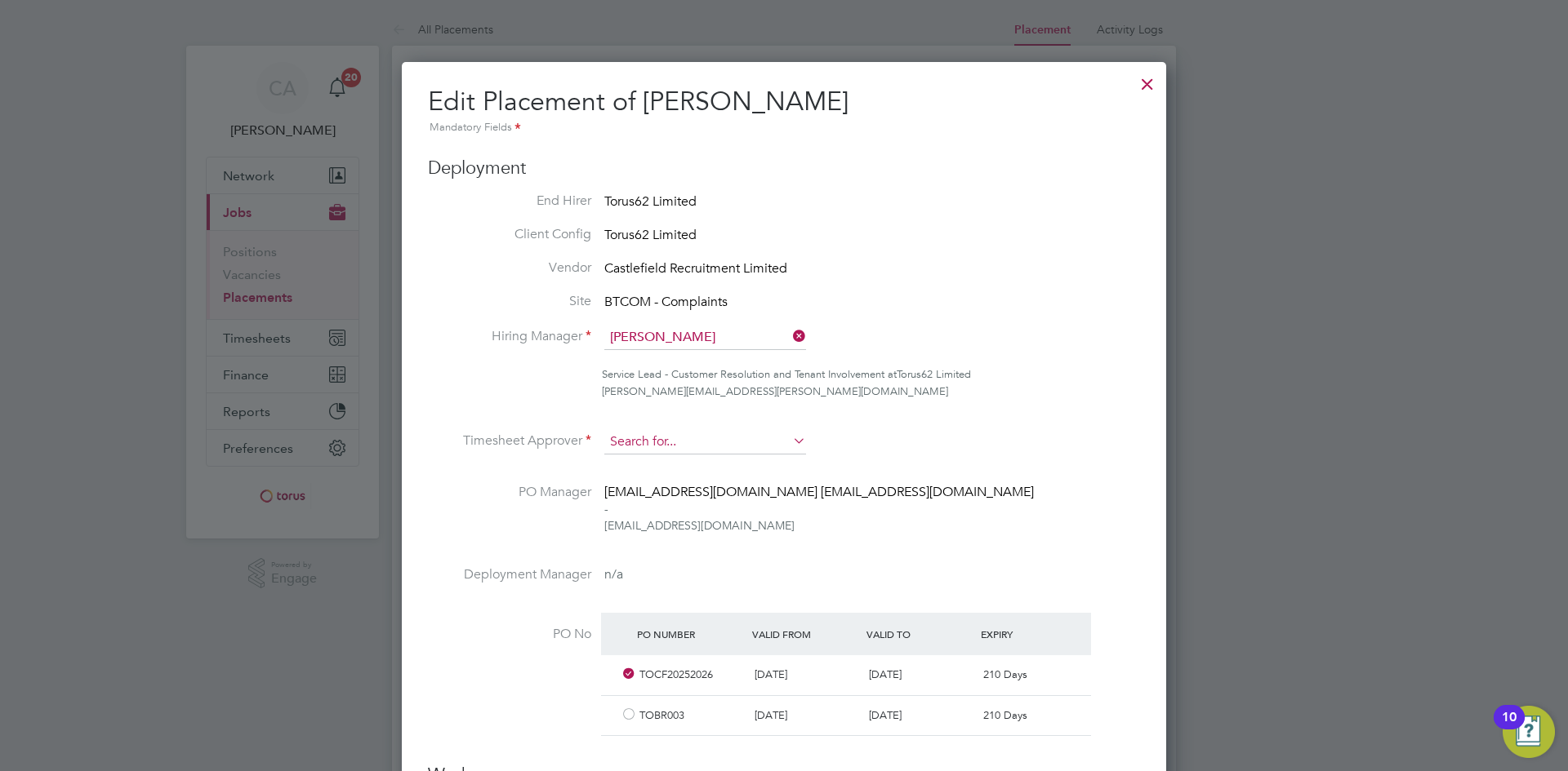
click at [733, 443] on input at bounding box center [705, 441] width 202 height 24
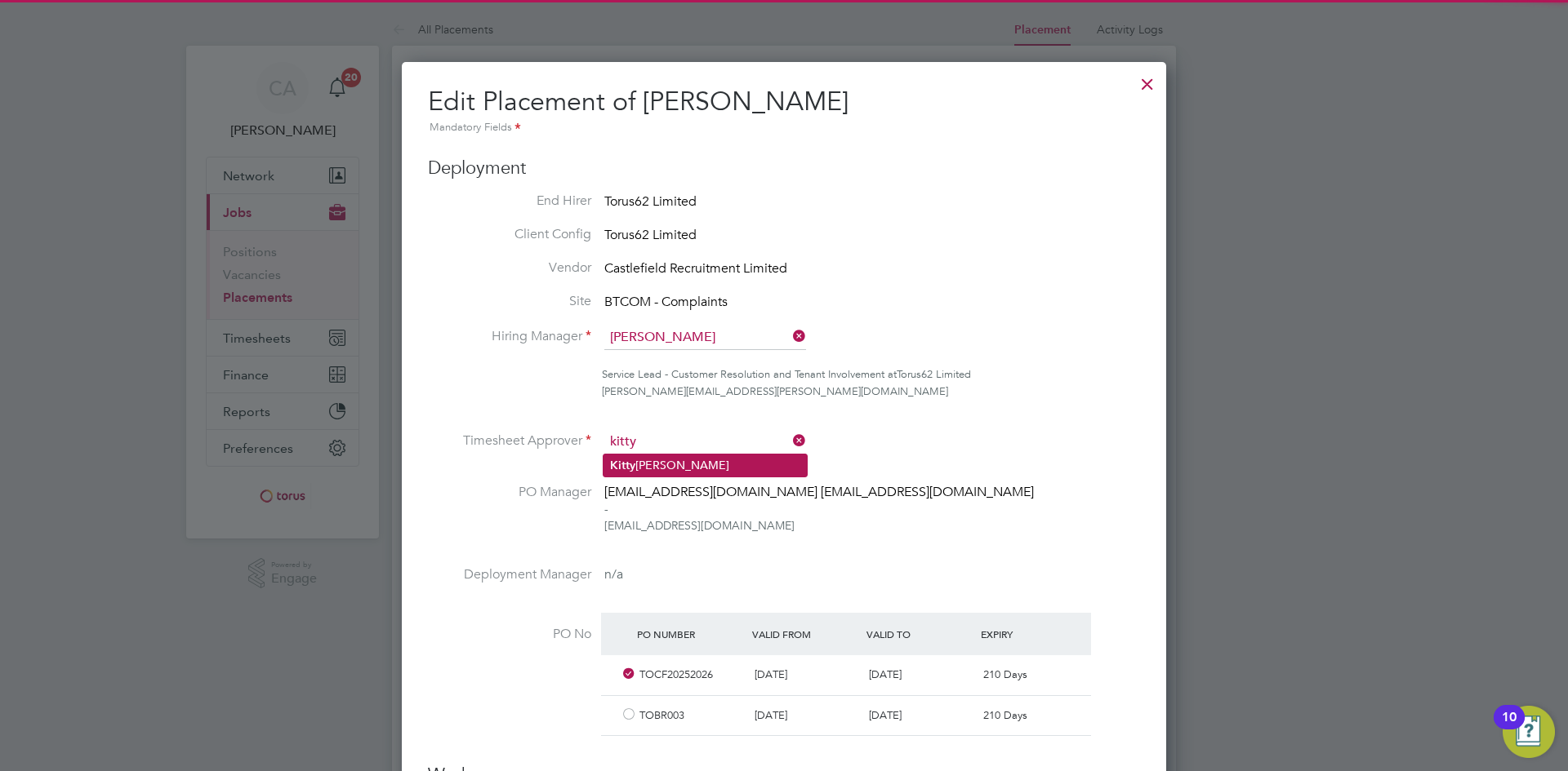
click at [753, 463] on li "Kitty Wong" at bounding box center [706, 466] width 204 height 22
type input "Kitty Wong"
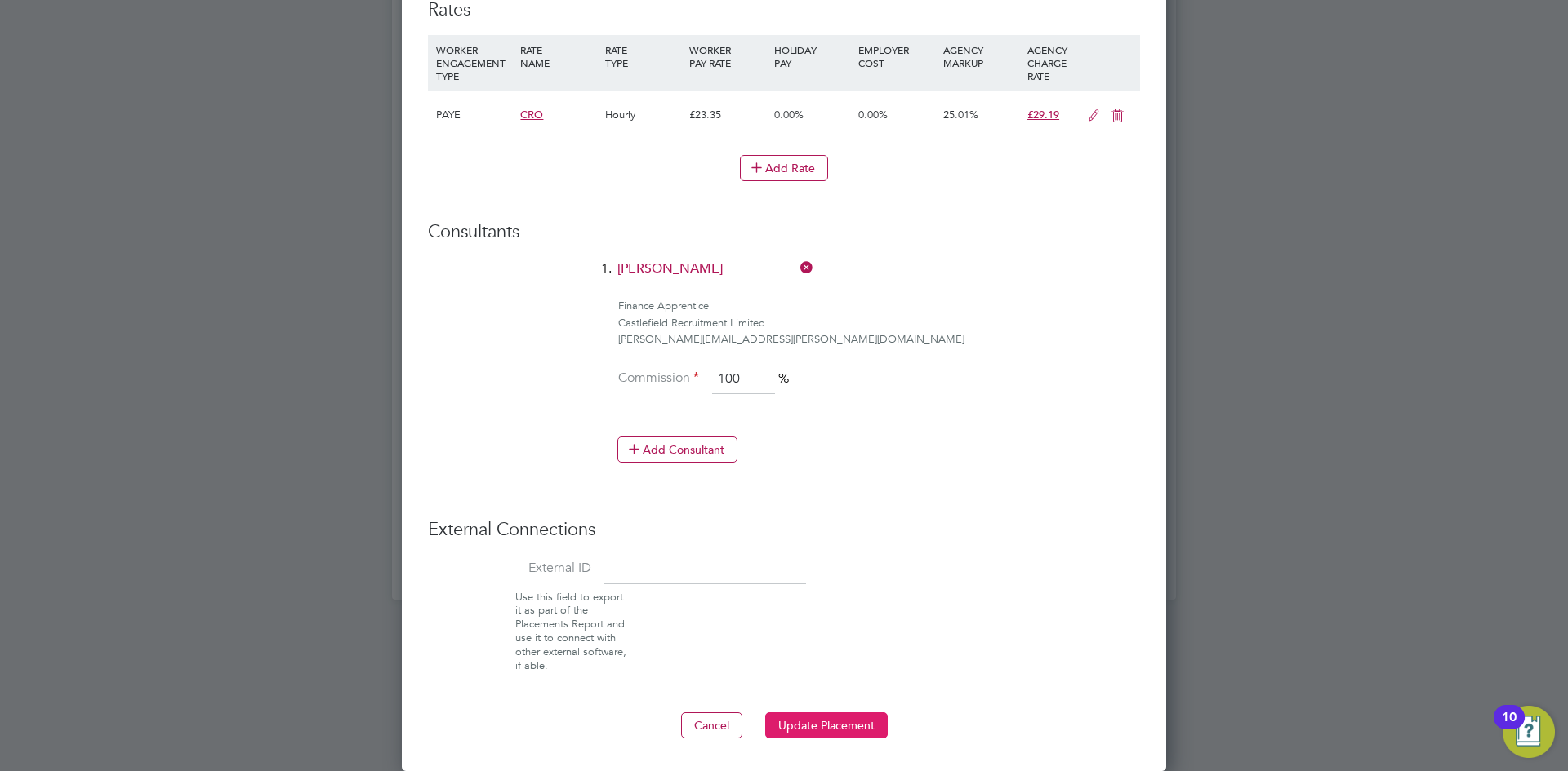
click at [849, 732] on button "Update Placement" at bounding box center [826, 725] width 123 height 26
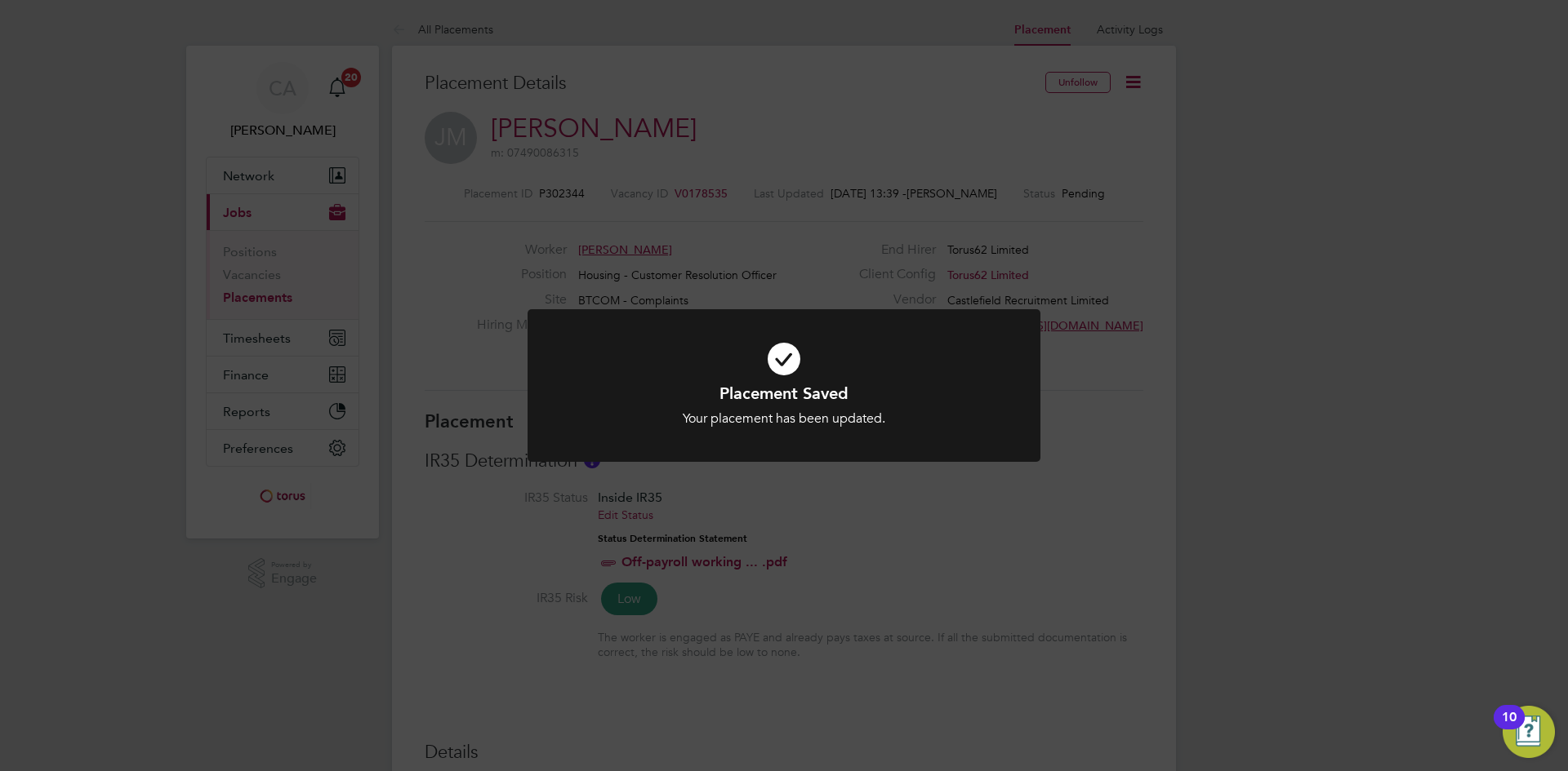
click at [1055, 496] on div "Placement Saved Your placement has been updated. Cancel Okay" at bounding box center [784, 386] width 1568 height 771
